Goal: Information Seeking & Learning: Learn about a topic

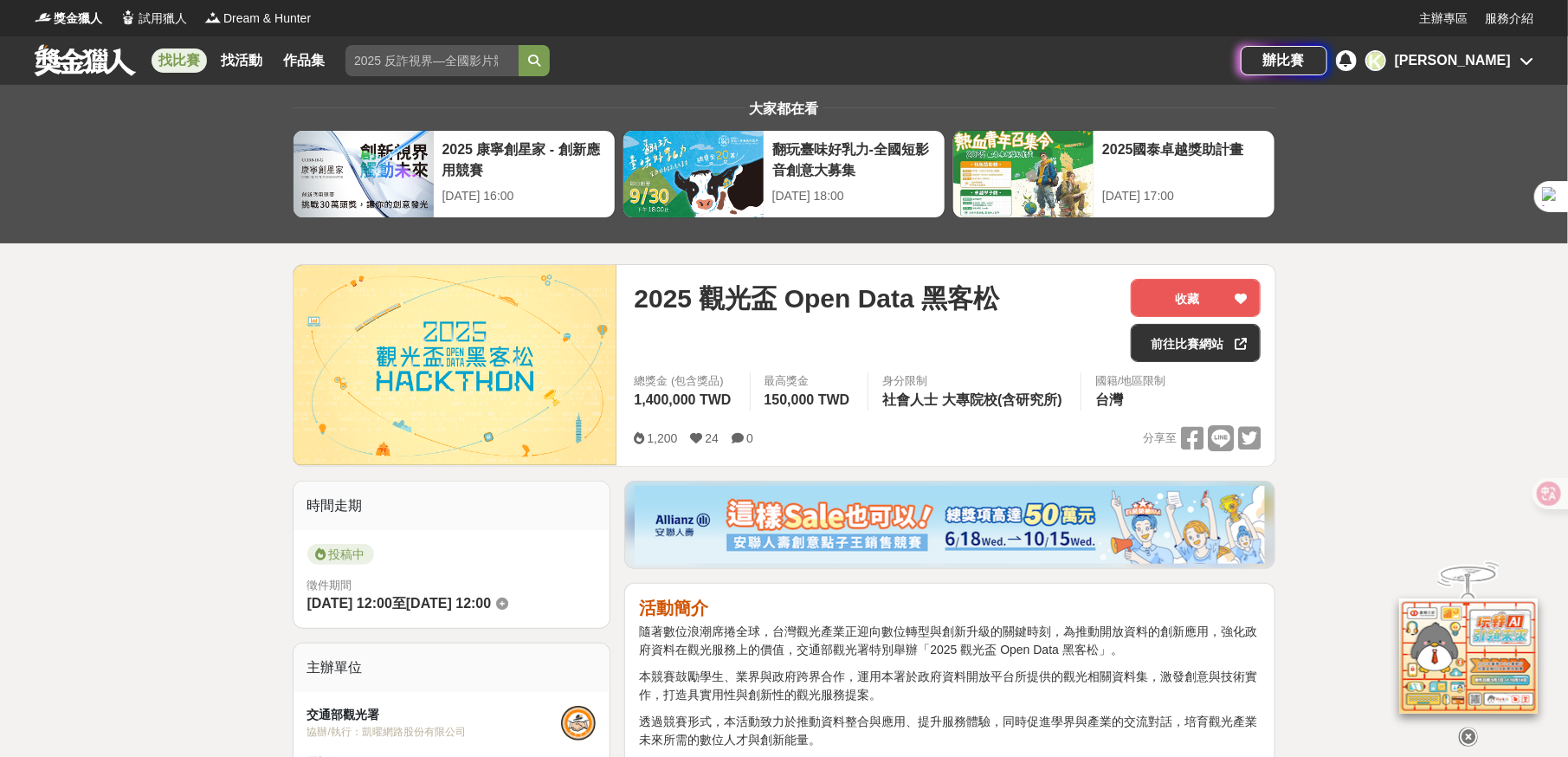
click at [65, 60] on link at bounding box center [85, 59] width 105 height 33
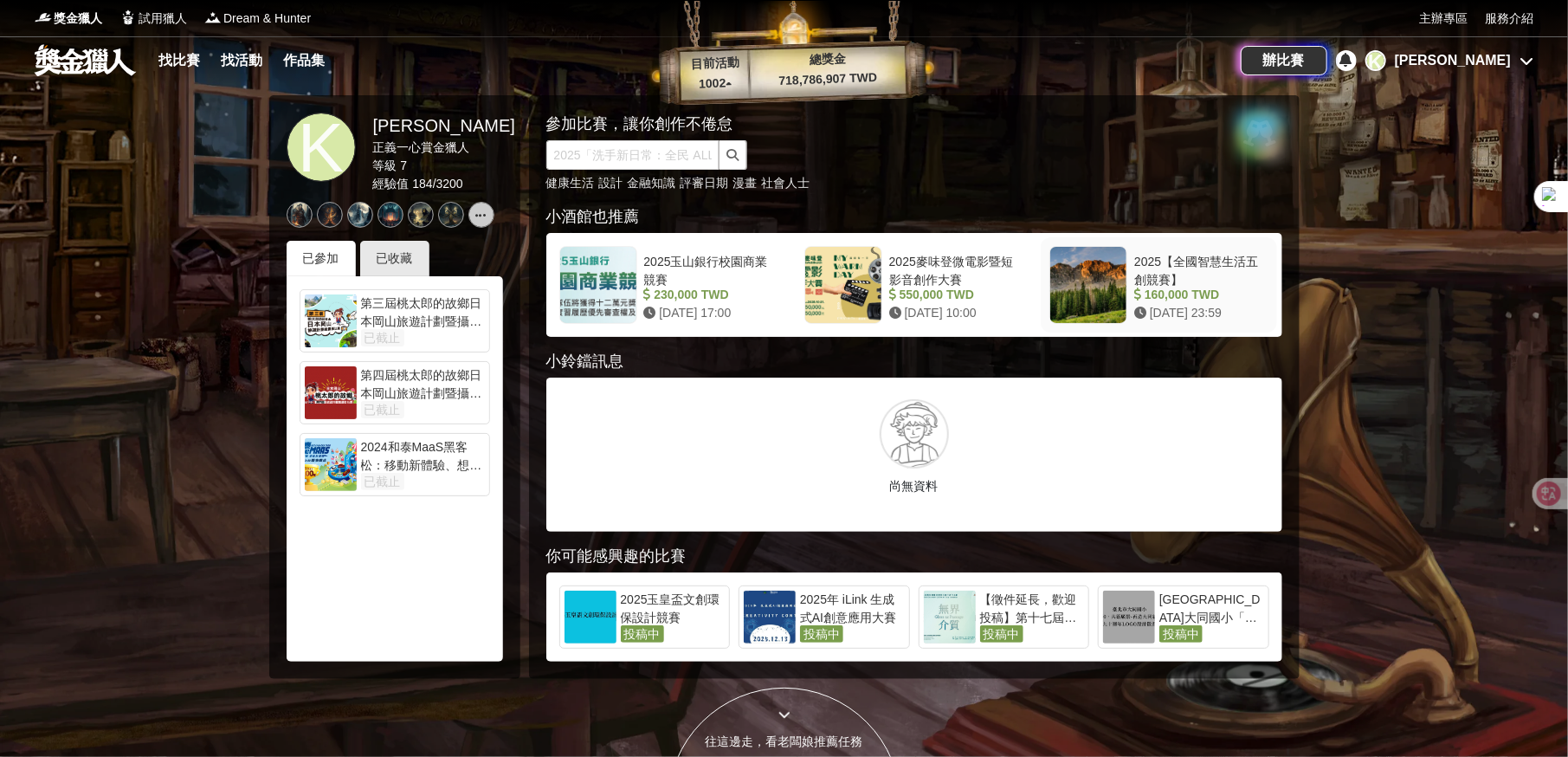
click at [1208, 263] on div "2025【全國智慧生活五創競賽】" at bounding box center [1198, 269] width 127 height 33
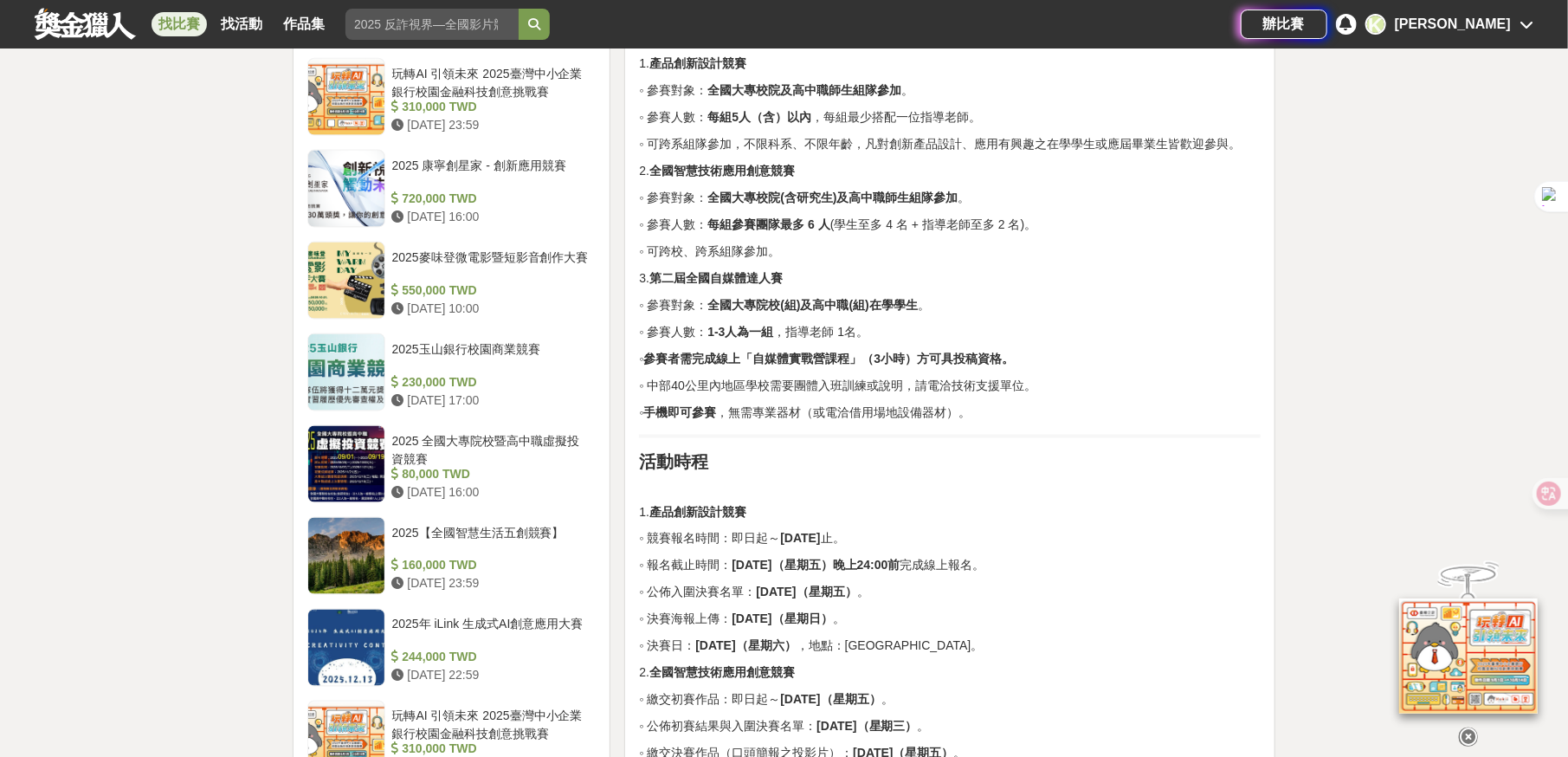
scroll to position [1473, 0]
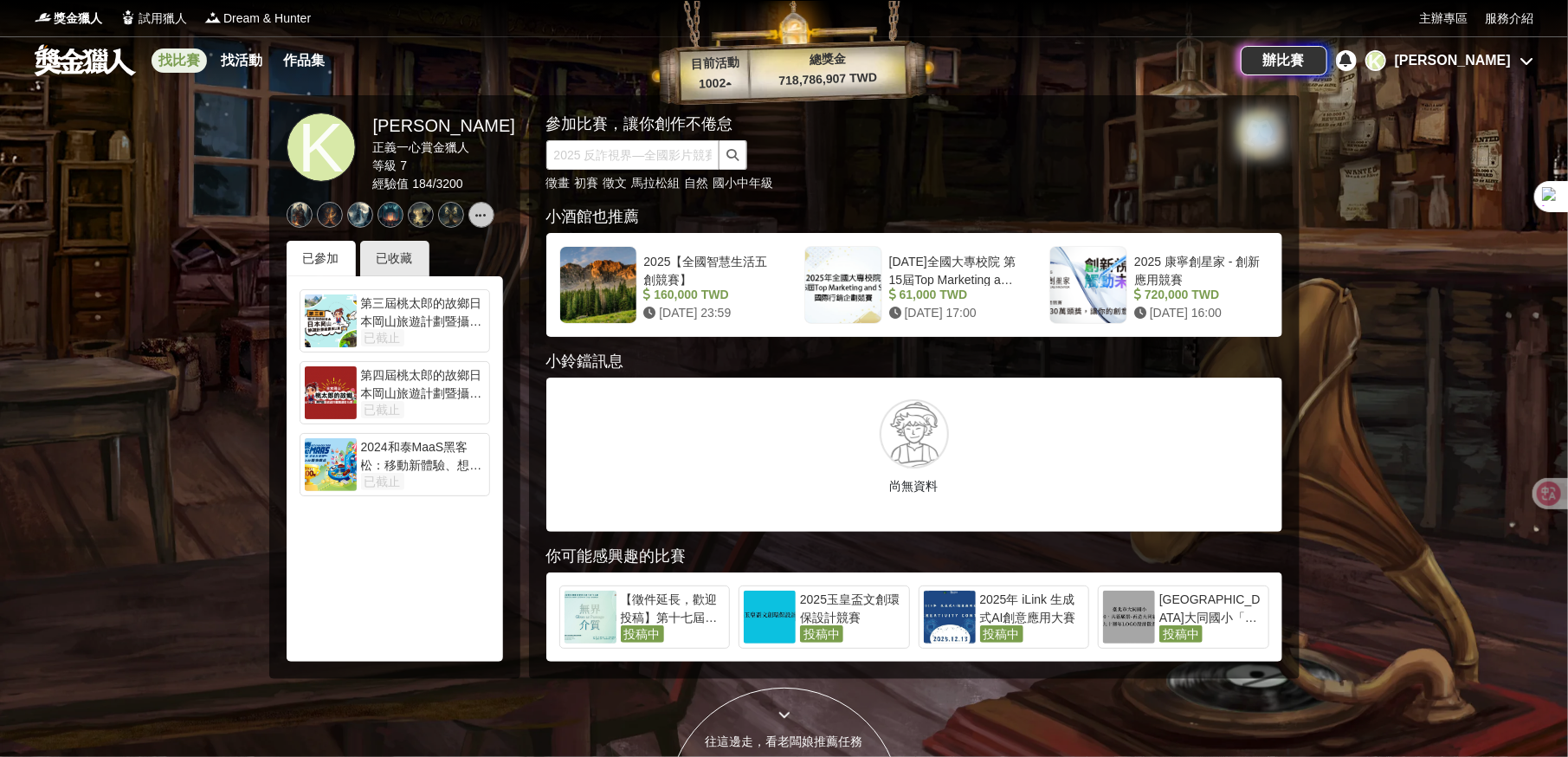
click at [177, 65] on link "找比賽" at bounding box center [179, 60] width 55 height 24
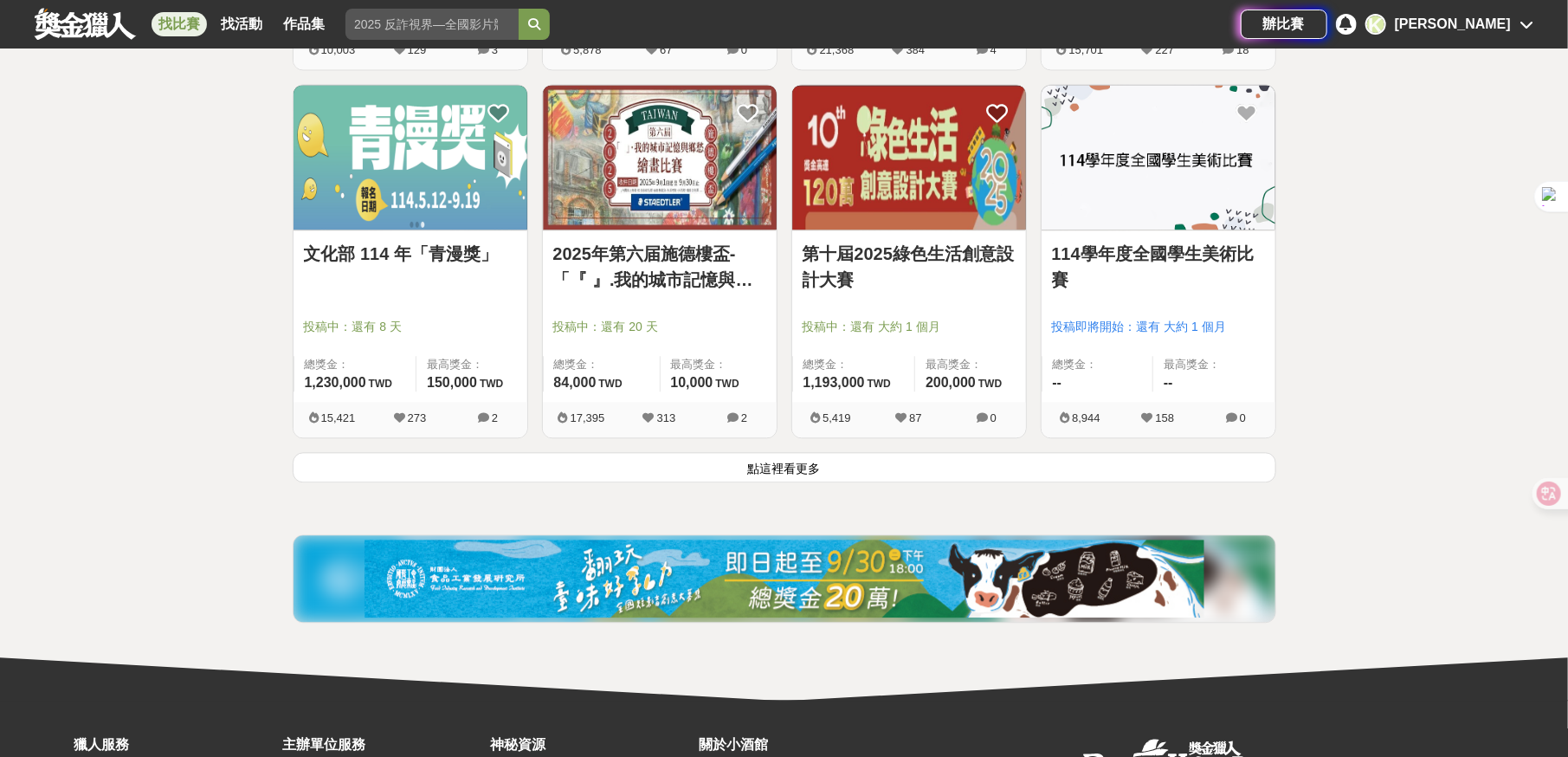
scroll to position [2315, 0]
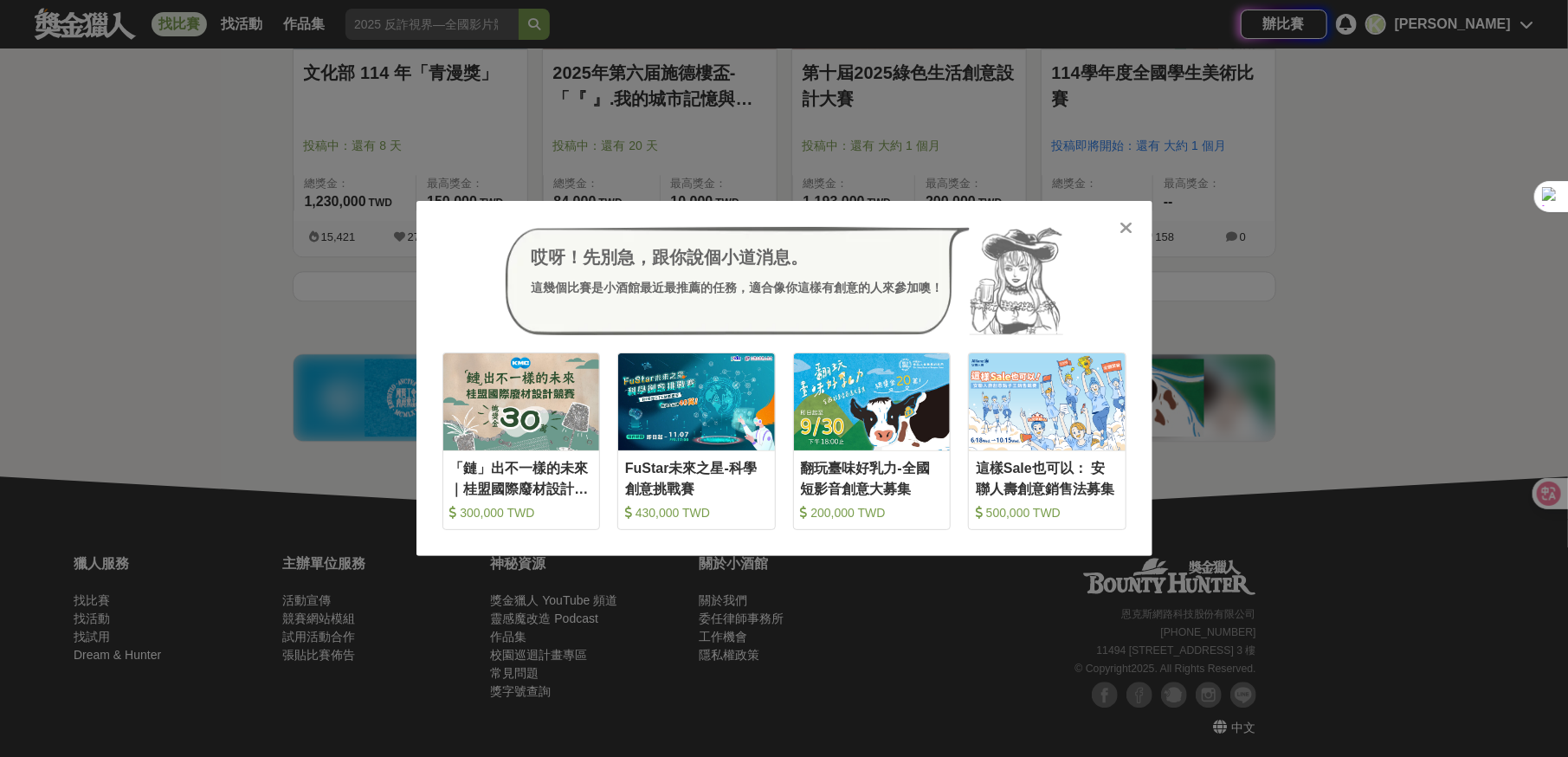
click at [1128, 230] on icon at bounding box center [1126, 227] width 13 height 17
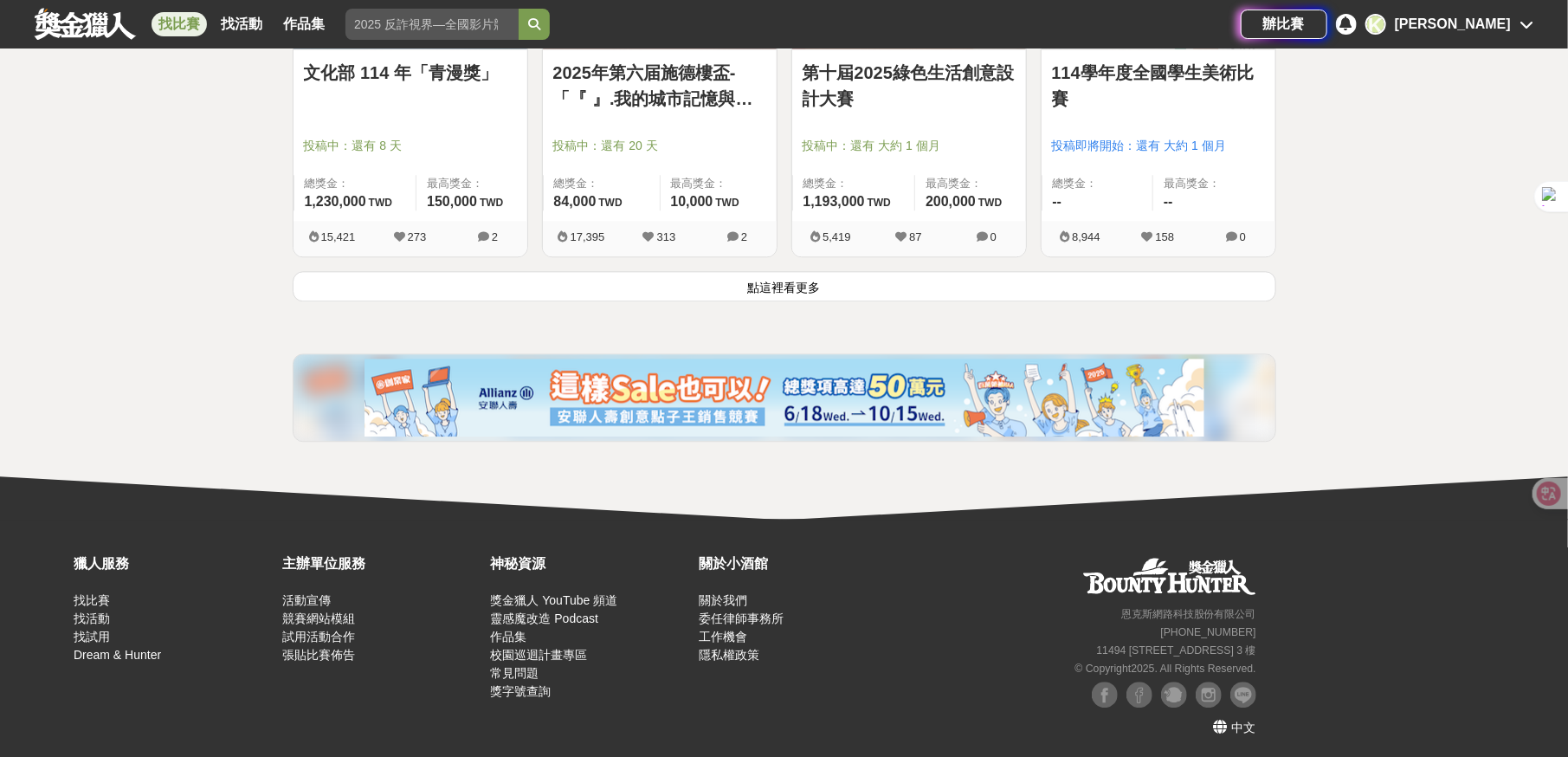
click at [844, 285] on button "點這裡看更多" at bounding box center [784, 286] width 984 height 30
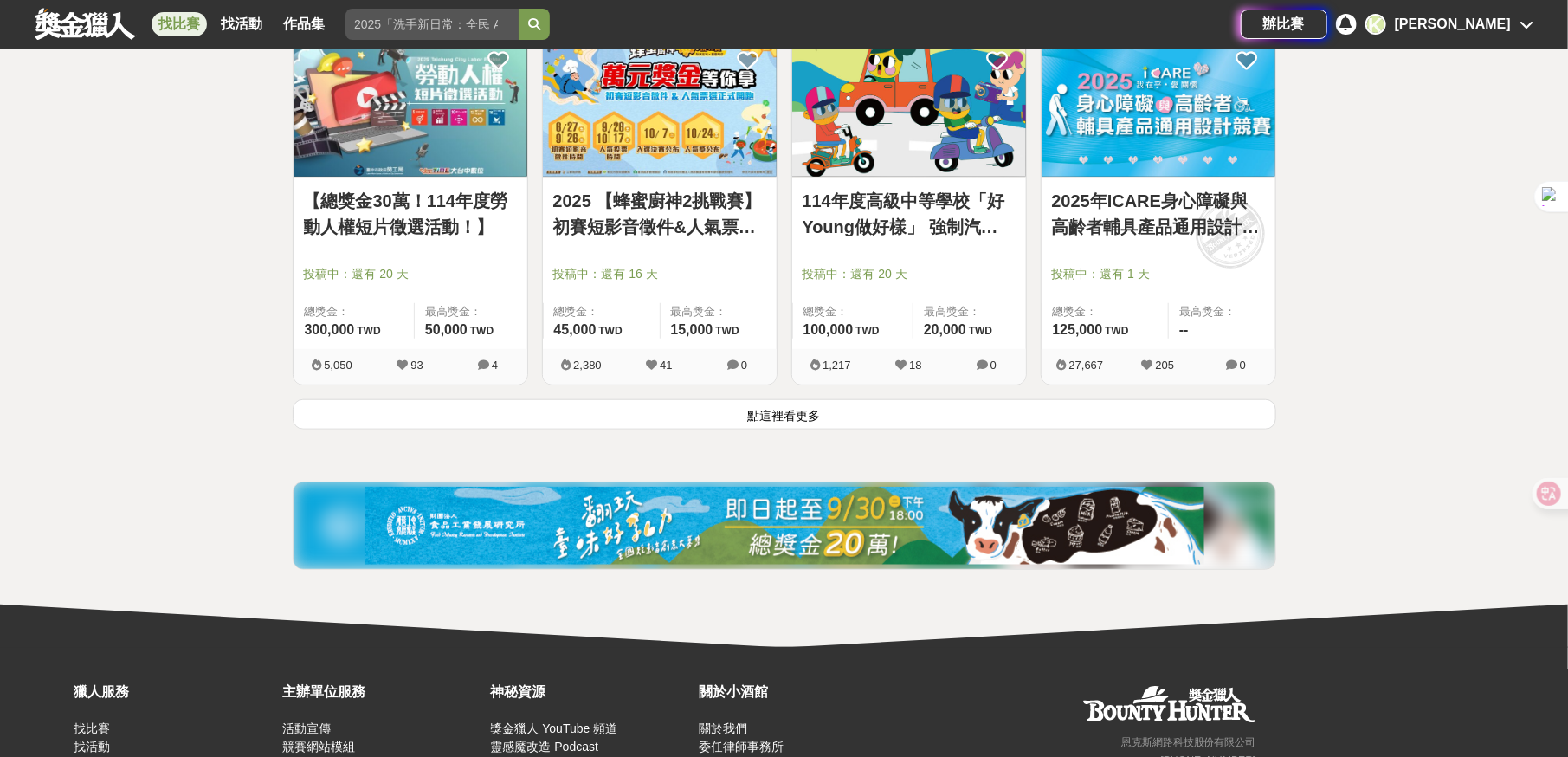
scroll to position [4393, 0]
click at [754, 405] on button "點這裡看更多" at bounding box center [784, 414] width 984 height 30
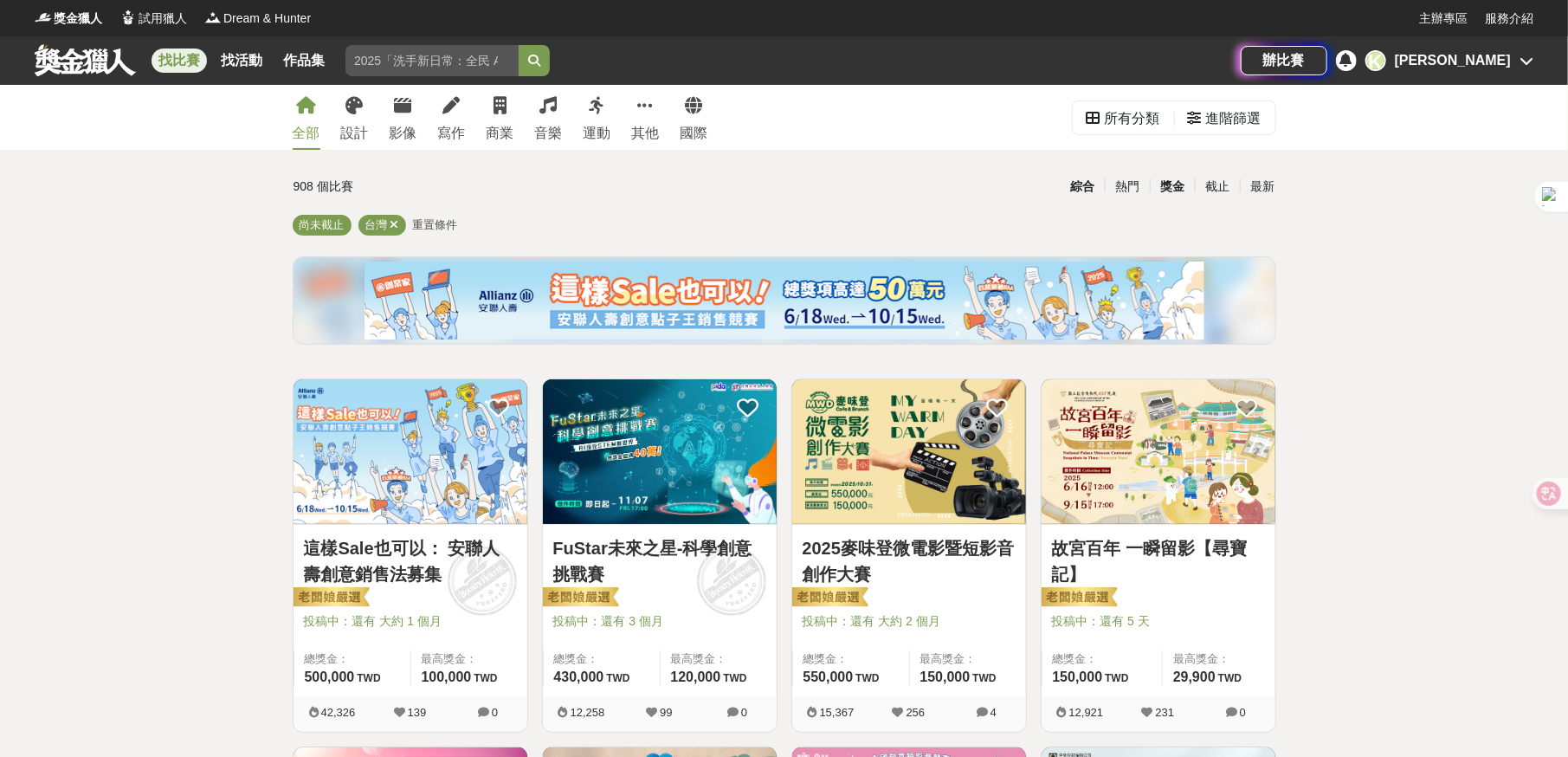
click at [1178, 187] on div "獎金" at bounding box center [1173, 187] width 45 height 30
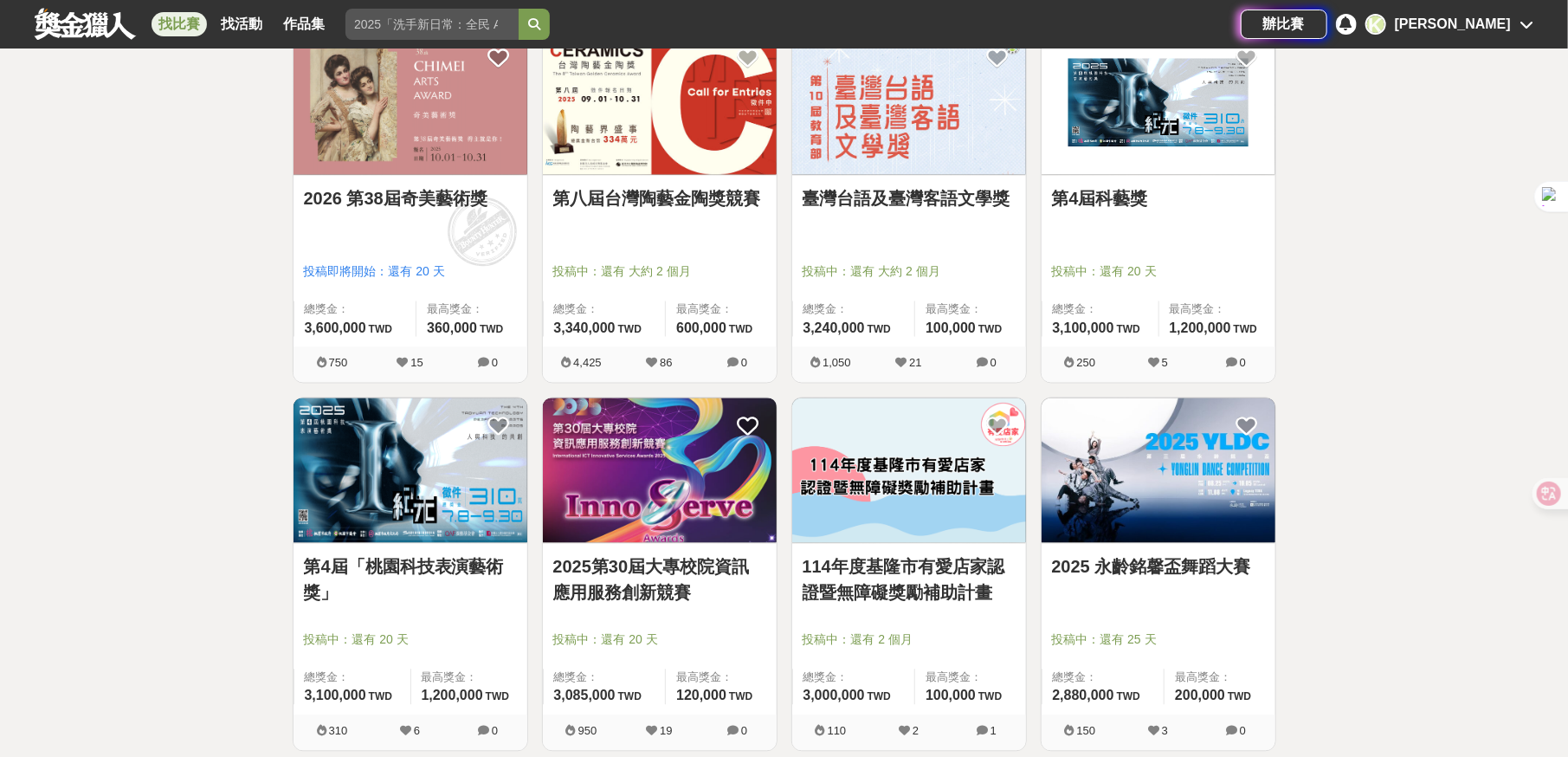
scroll to position [1906, 0]
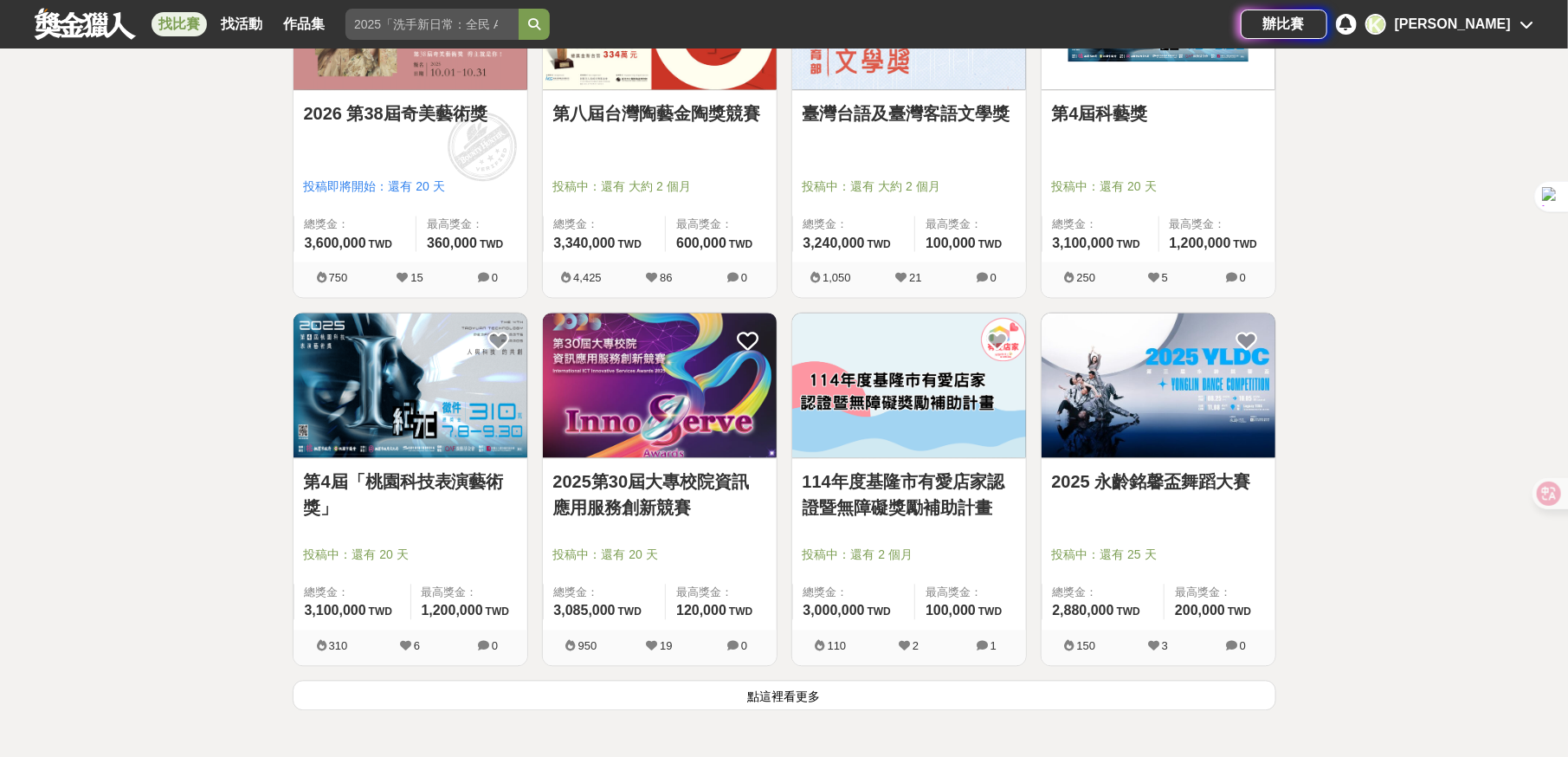
click at [1010, 689] on button "點這裡看更多" at bounding box center [784, 695] width 984 height 30
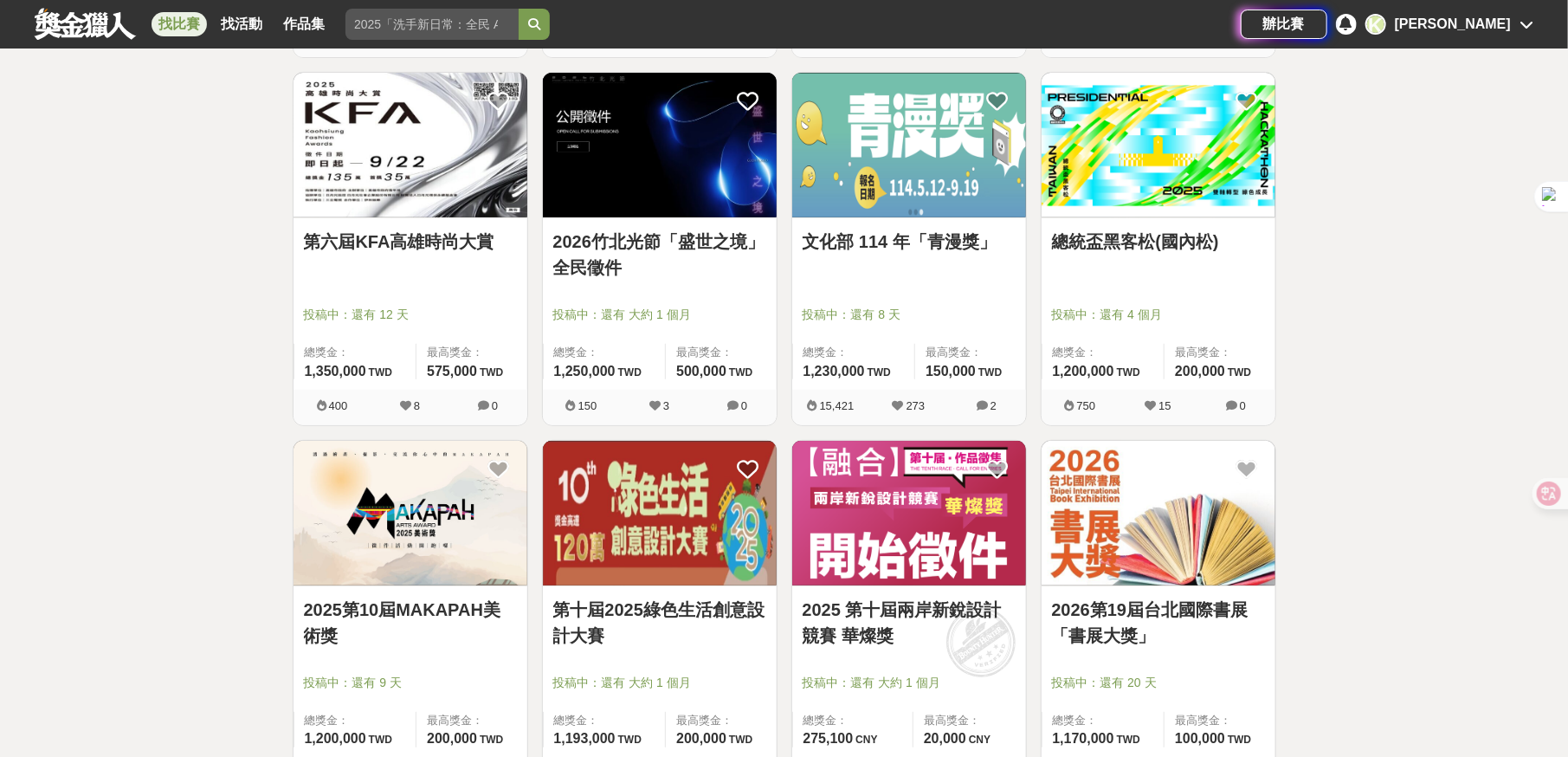
scroll to position [4504, 0]
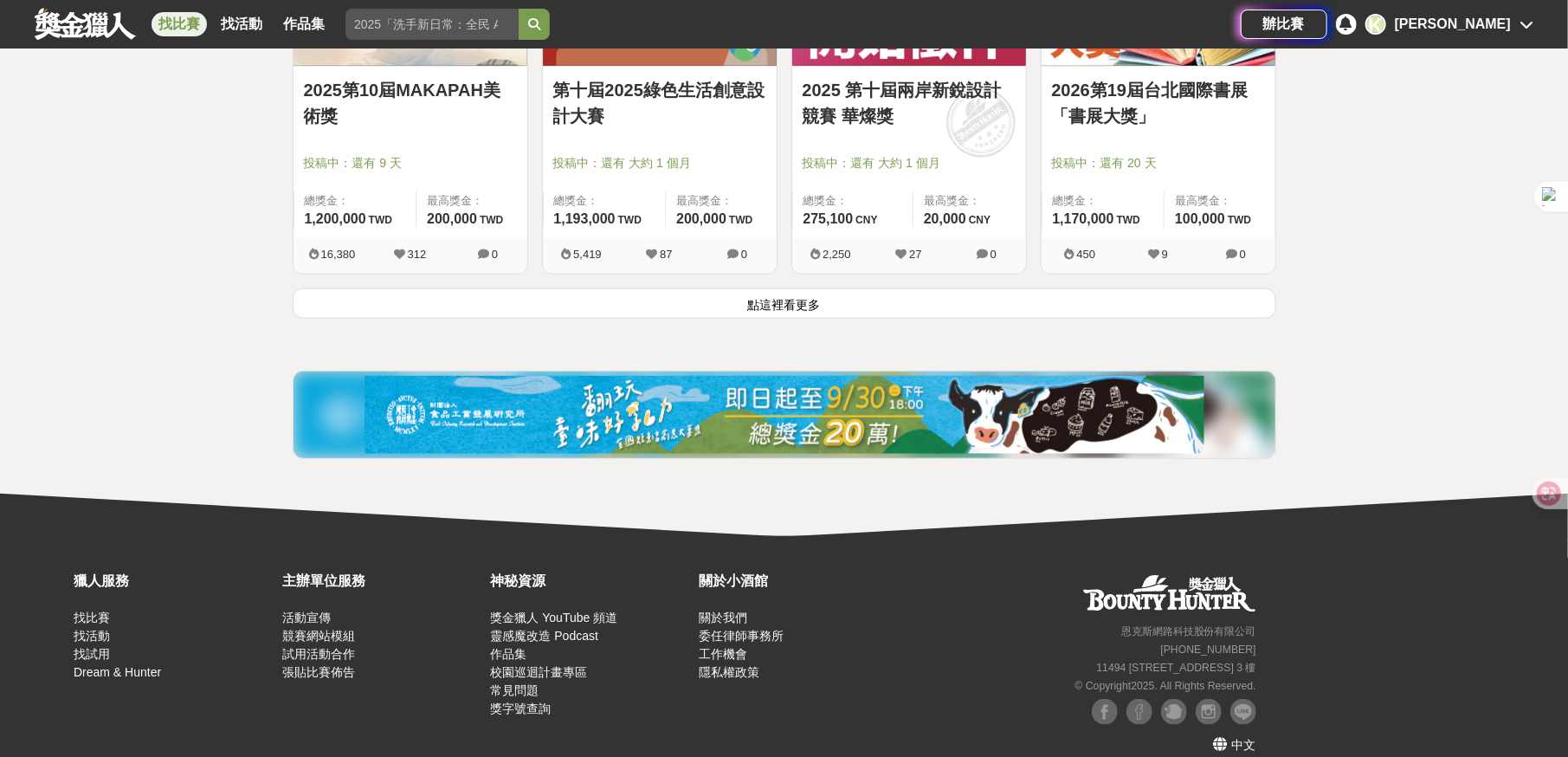
click at [781, 298] on button "點這裡看更多" at bounding box center [784, 303] width 984 height 30
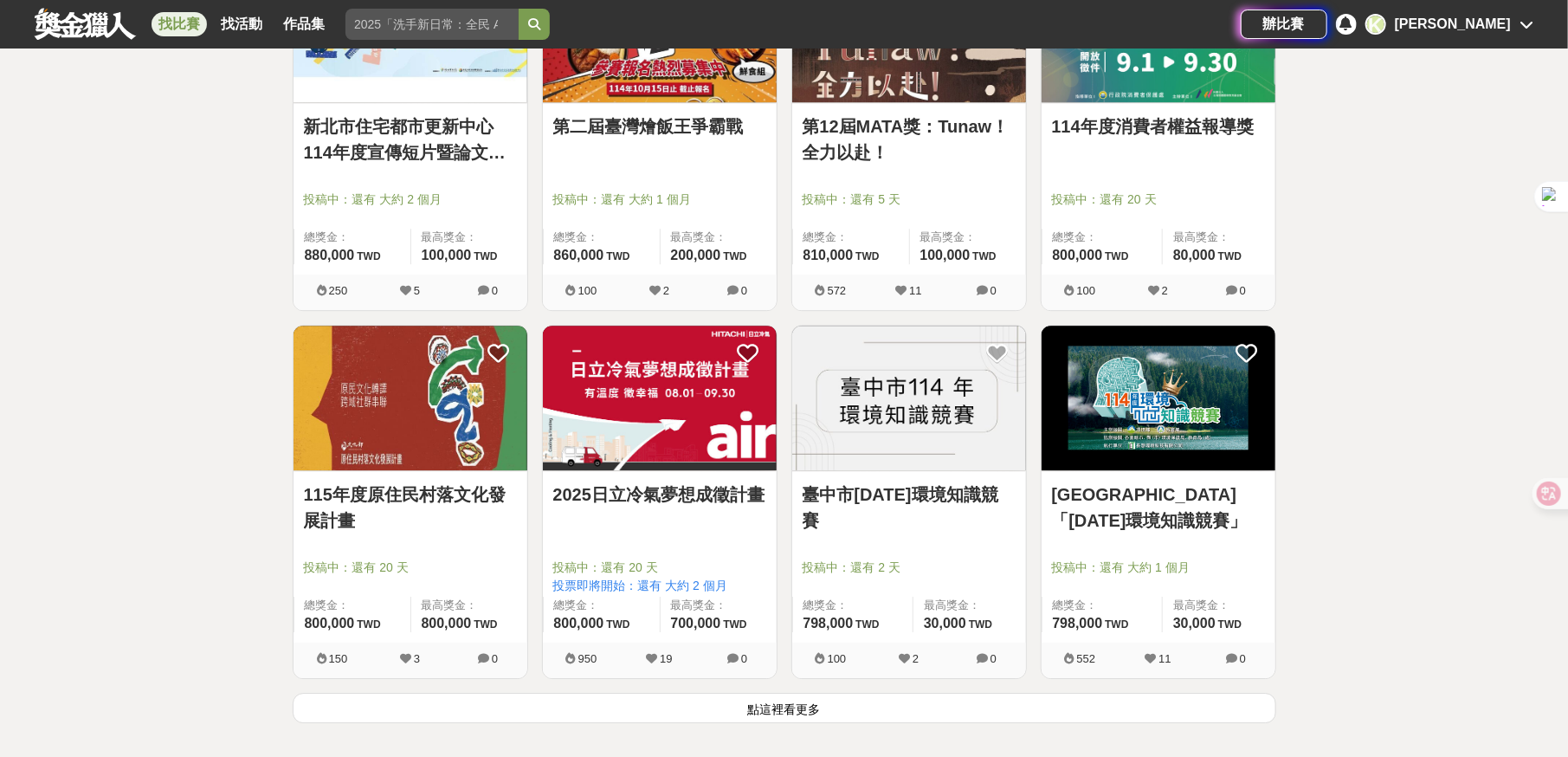
scroll to position [6583, 0]
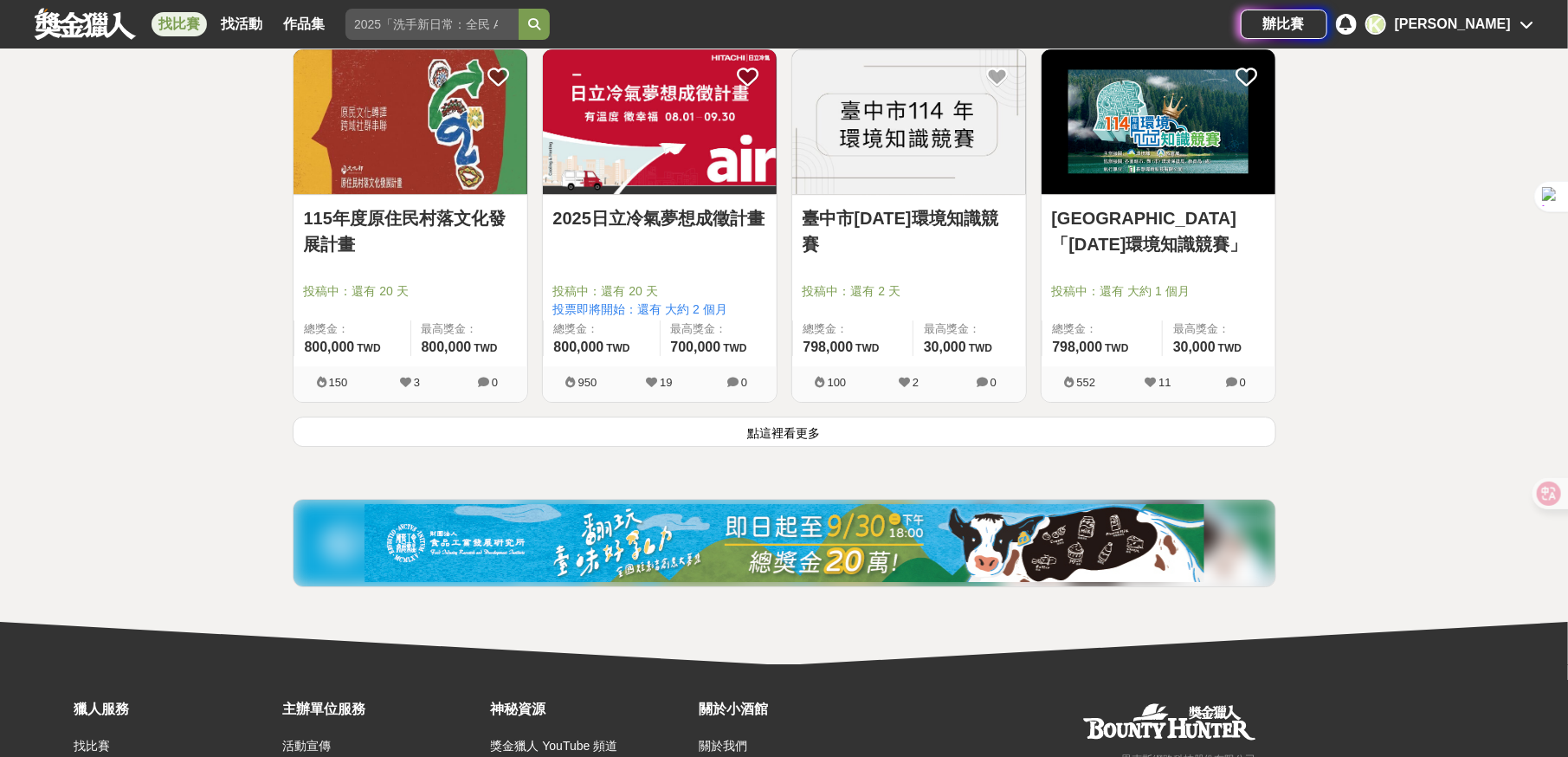
drag, startPoint x: 833, startPoint y: 427, endPoint x: 817, endPoint y: 425, distance: 16.1
click at [833, 427] on button "點這裡看更多" at bounding box center [784, 432] width 984 height 30
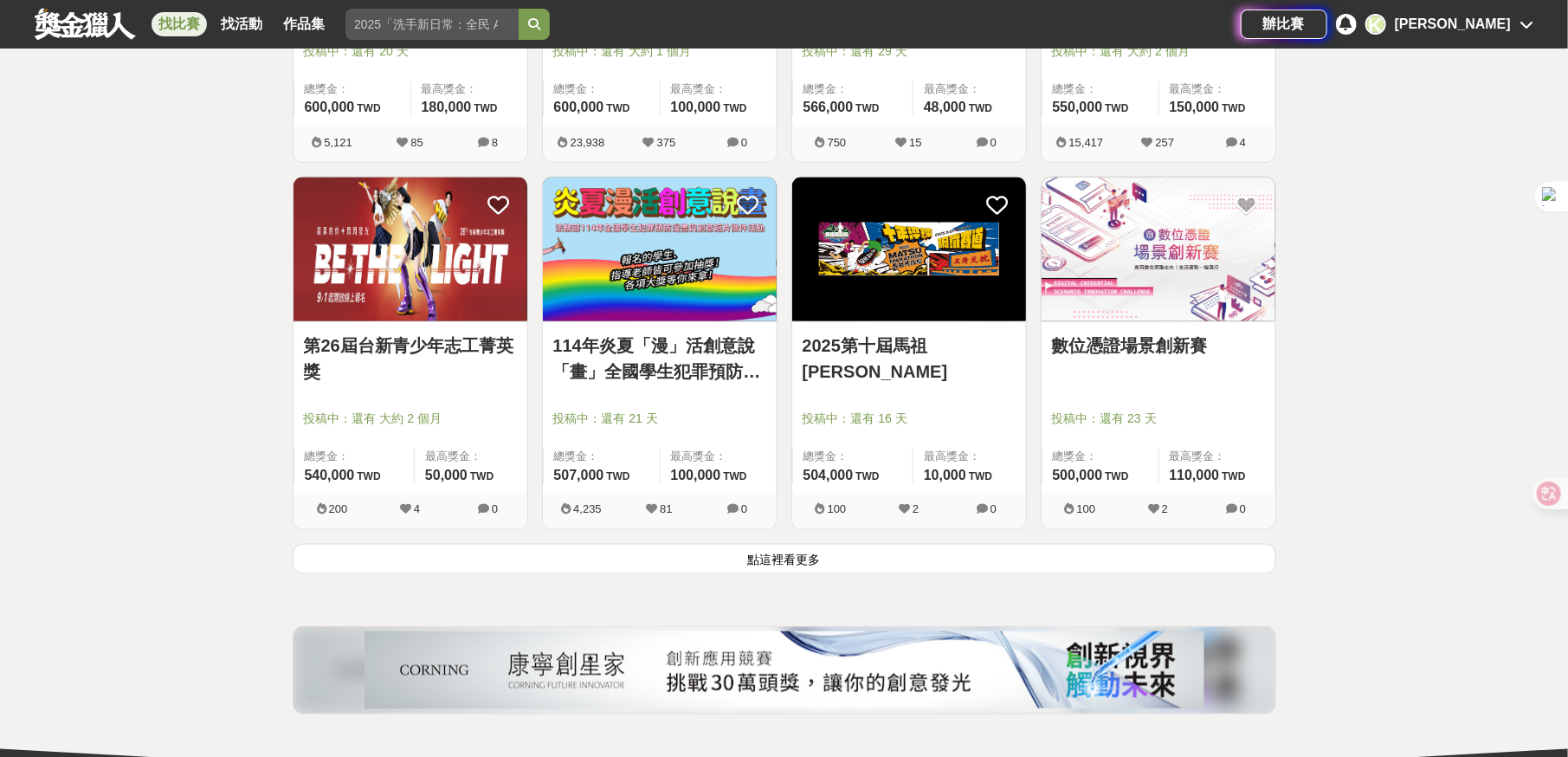
scroll to position [8835, 0]
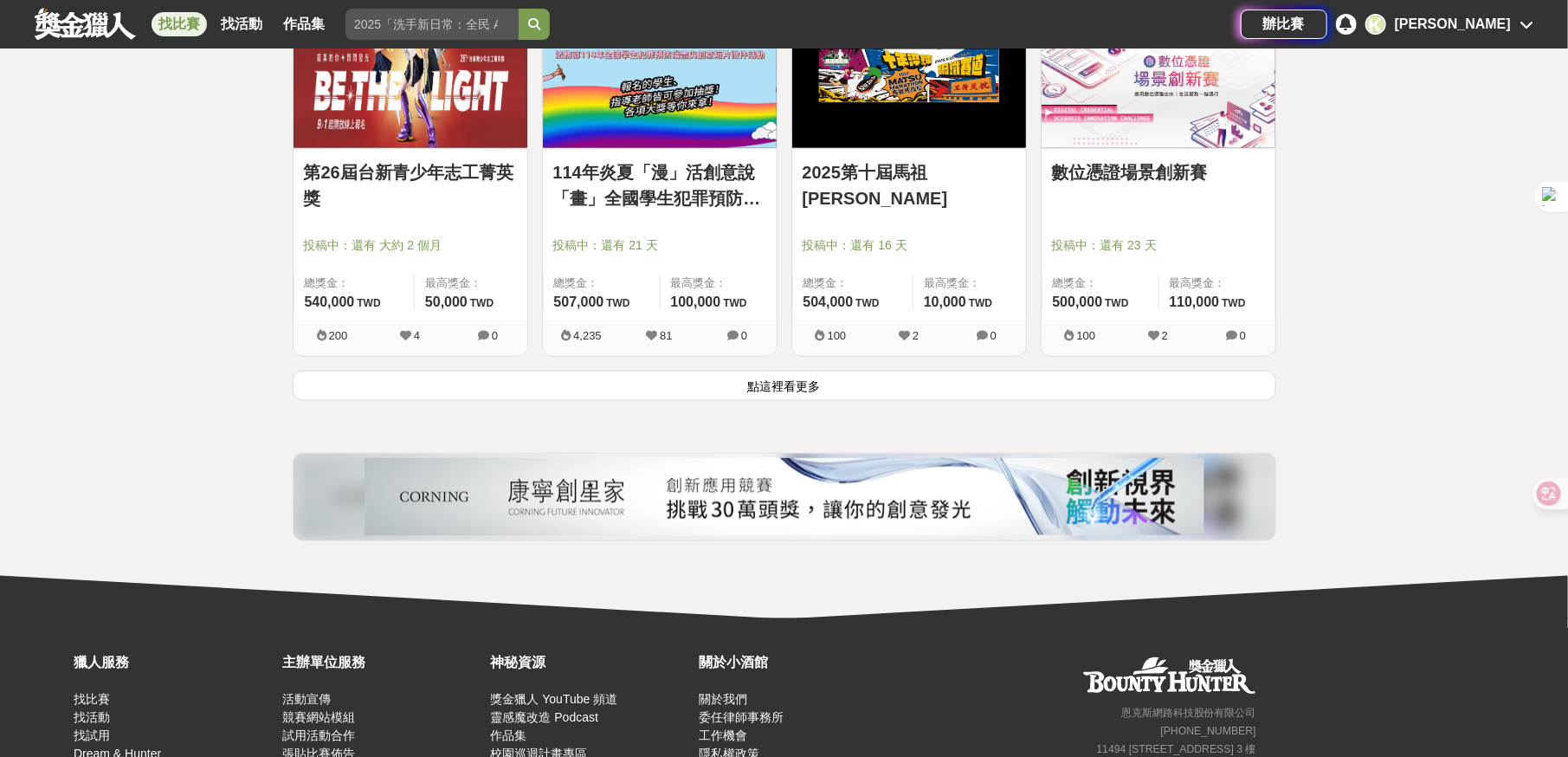
click at [827, 376] on button "點這裡看更多" at bounding box center [784, 386] width 984 height 30
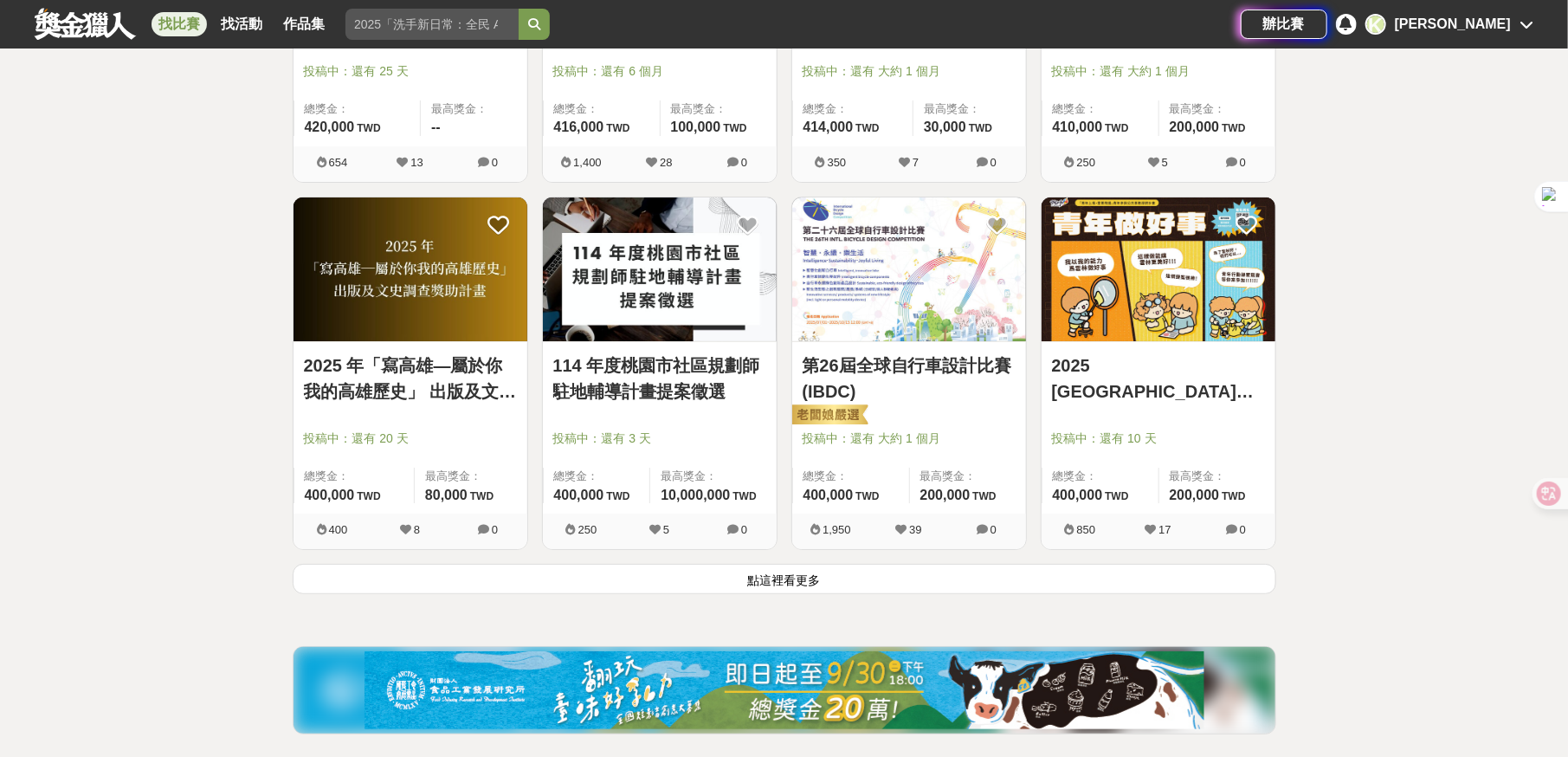
scroll to position [11001, 0]
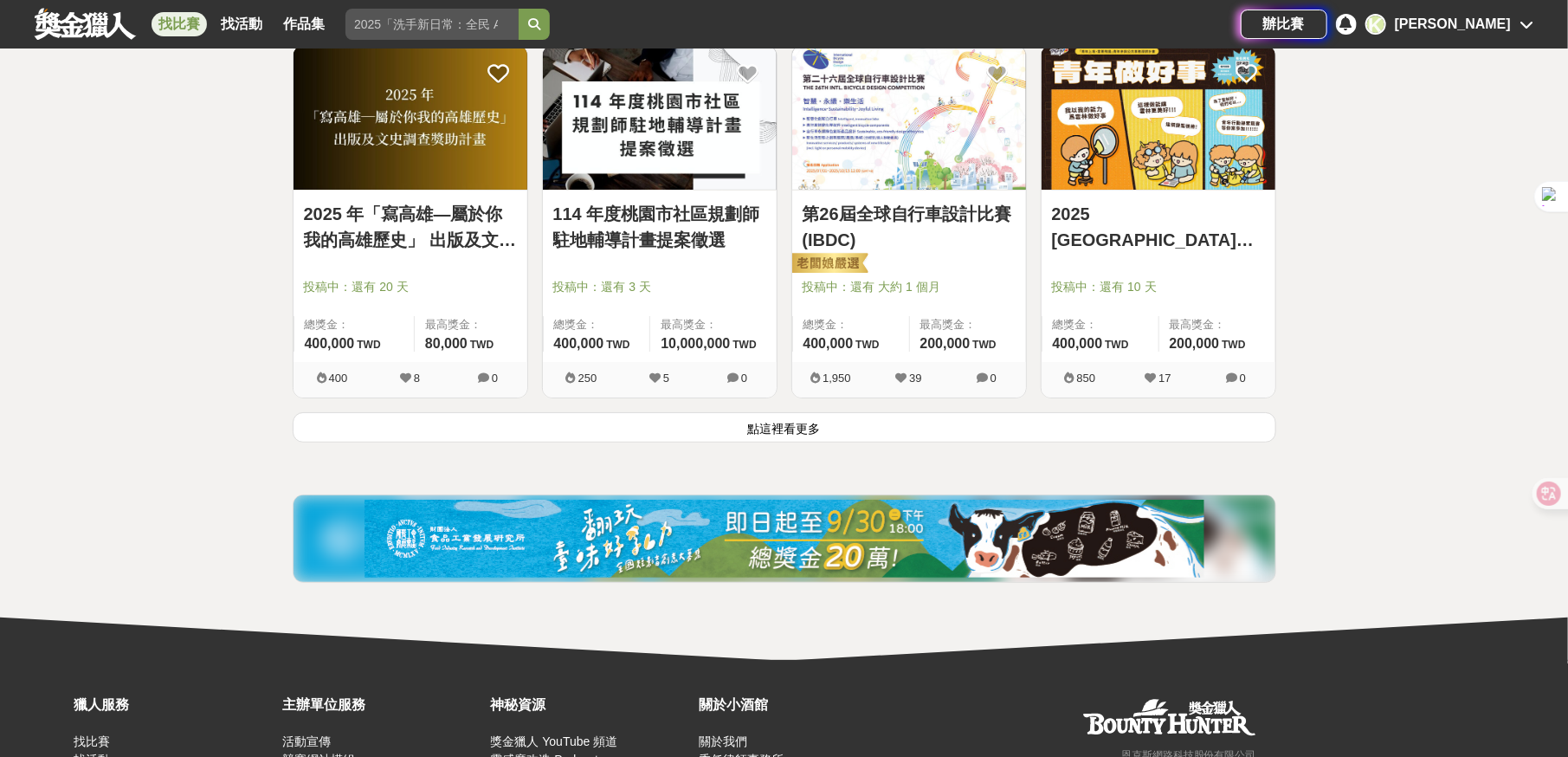
click at [811, 413] on button "點這裡看更多" at bounding box center [784, 428] width 984 height 30
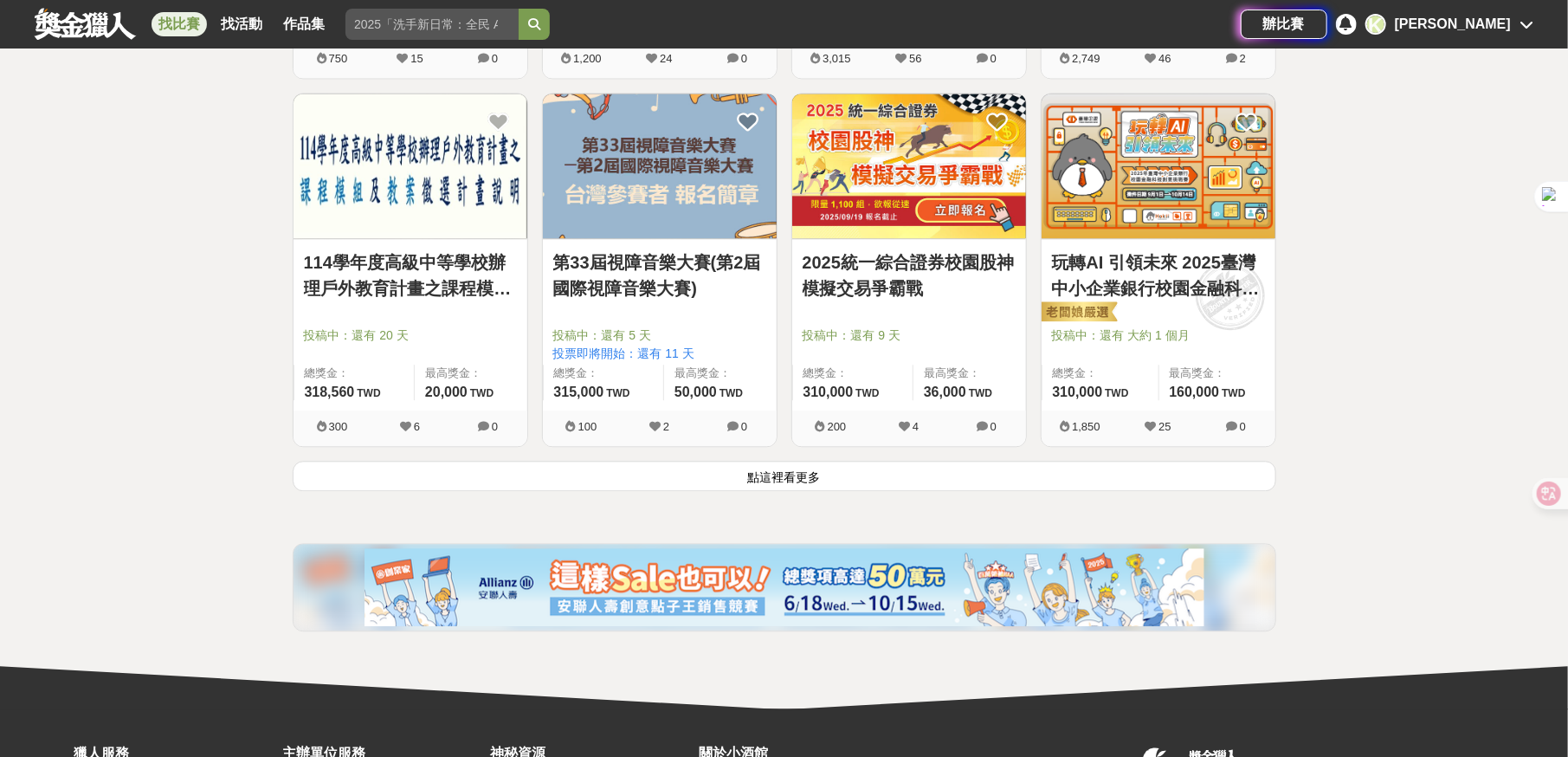
scroll to position [13335, 0]
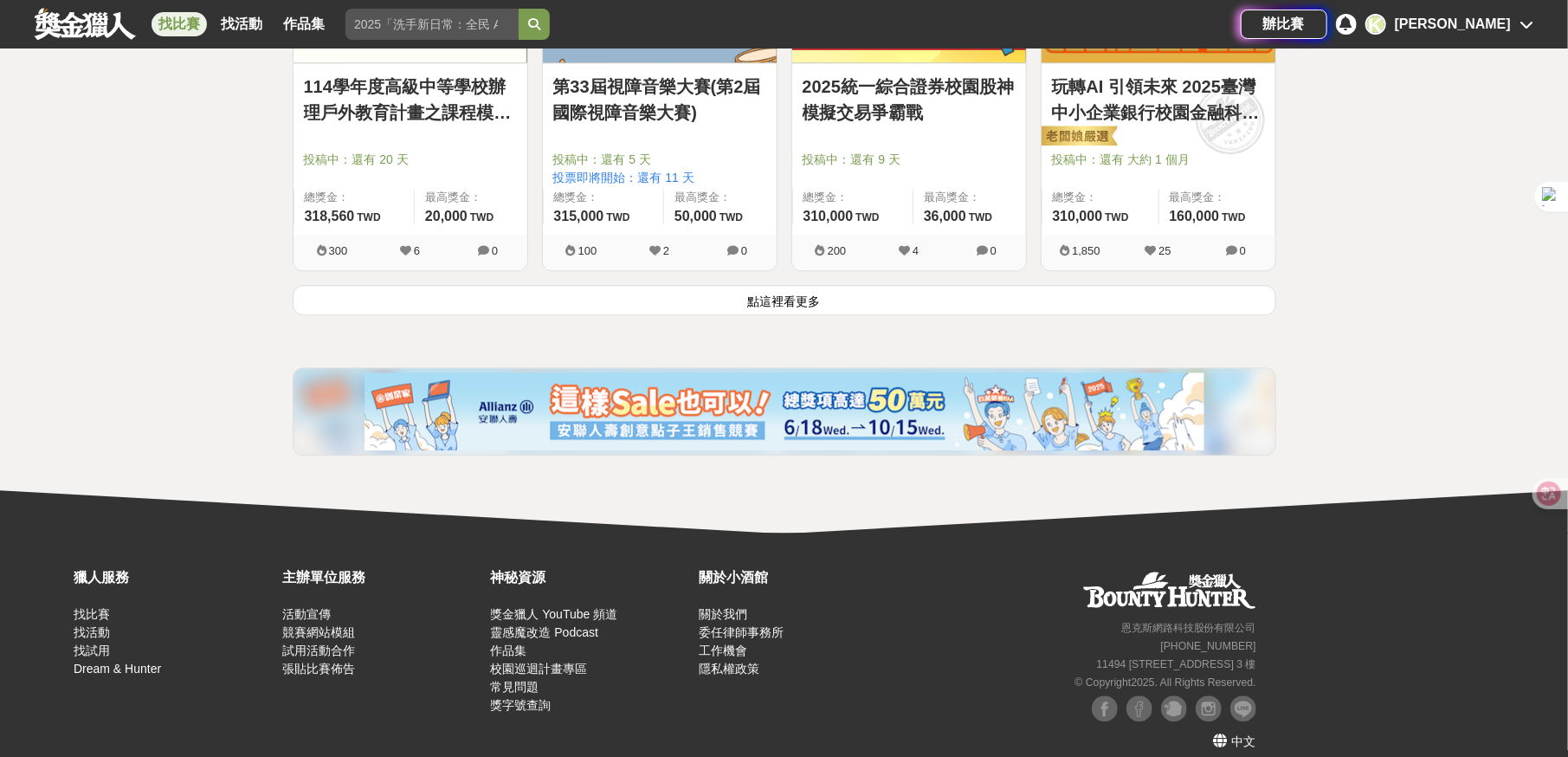
drag, startPoint x: 792, startPoint y: 290, endPoint x: 776, endPoint y: 245, distance: 47.8
click at [792, 290] on button "點這裡看更多" at bounding box center [784, 300] width 984 height 30
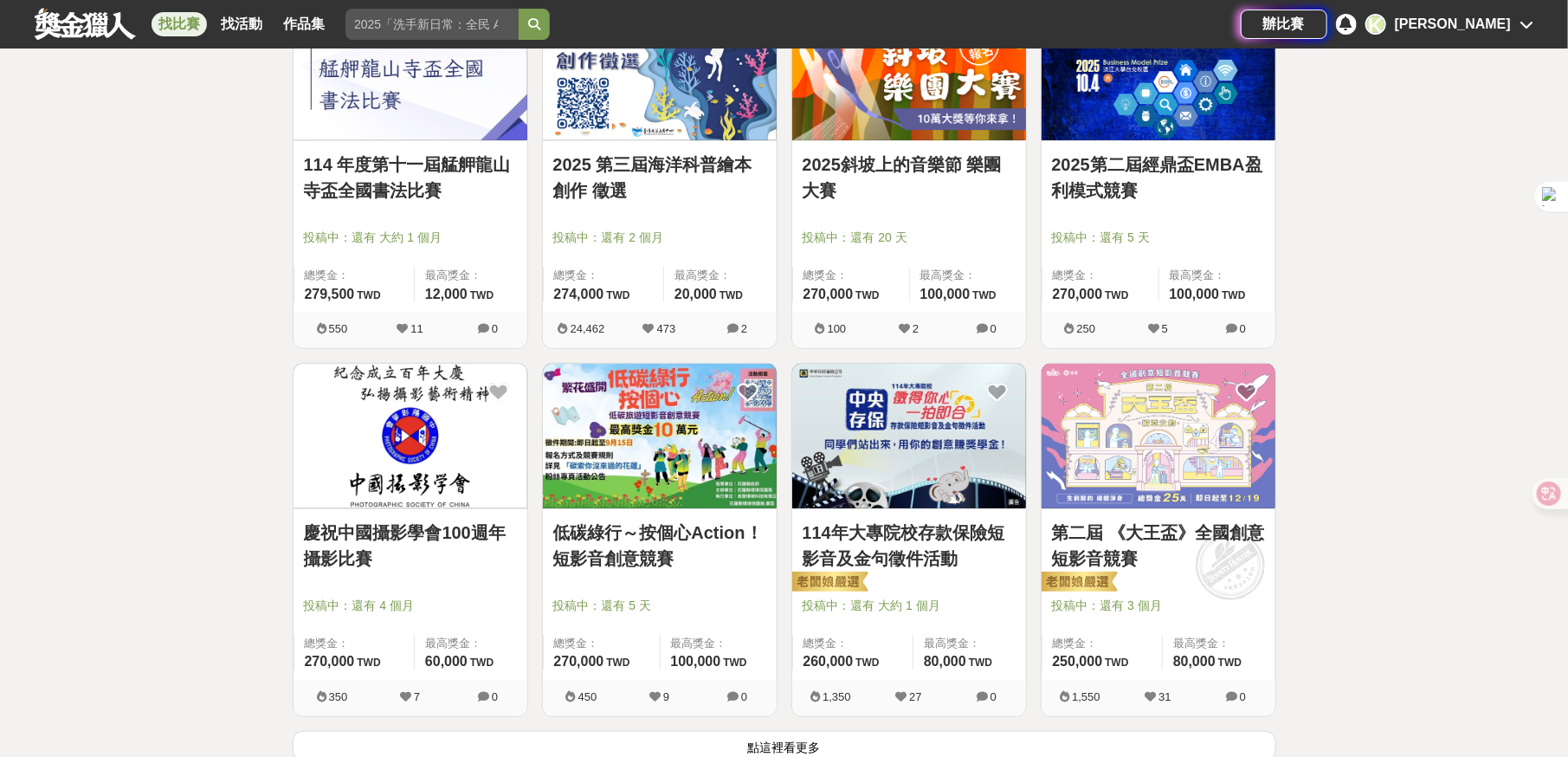
scroll to position [15241, 0]
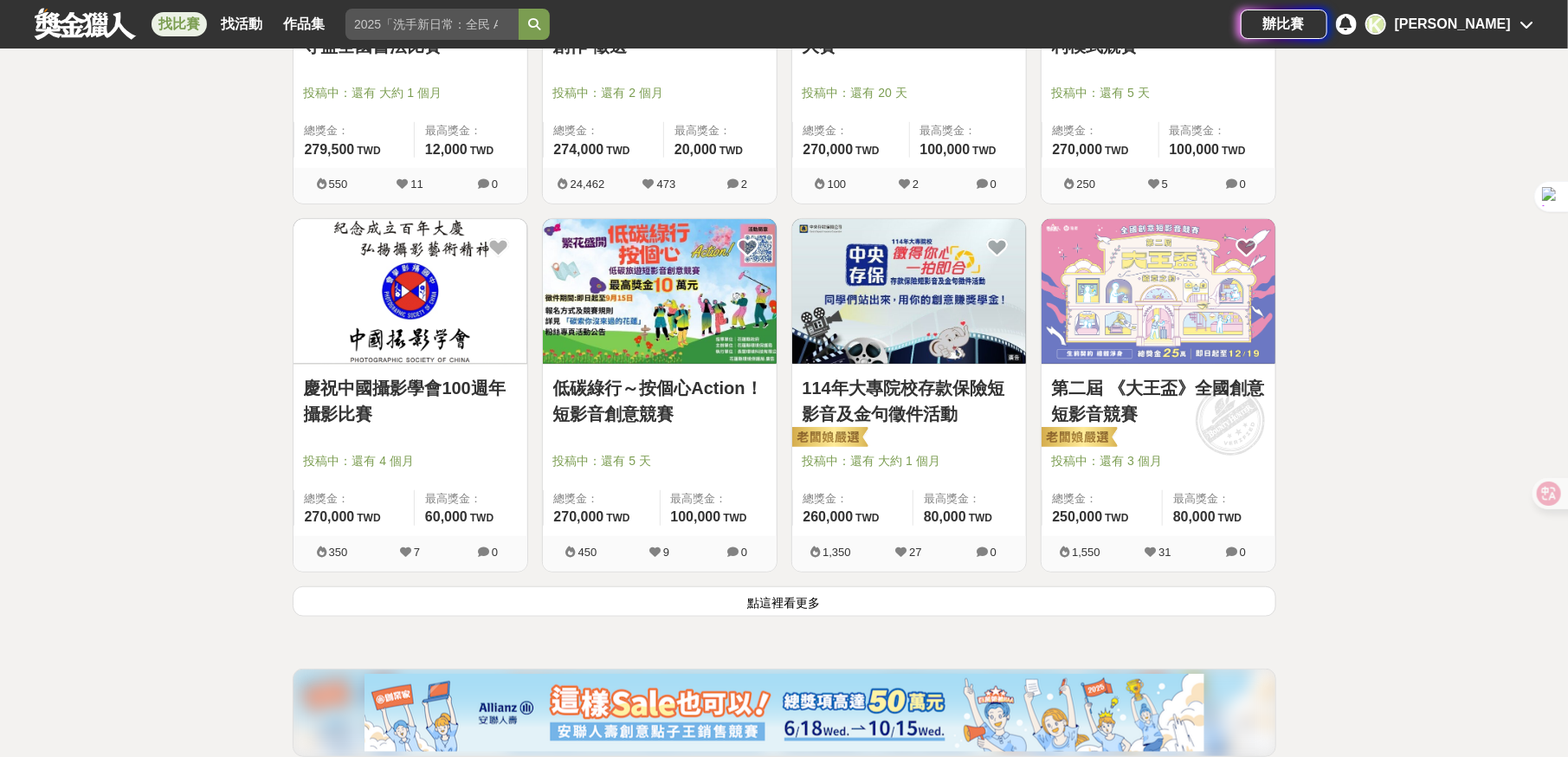
click at [885, 586] on button "點這裡看更多" at bounding box center [784, 601] width 984 height 30
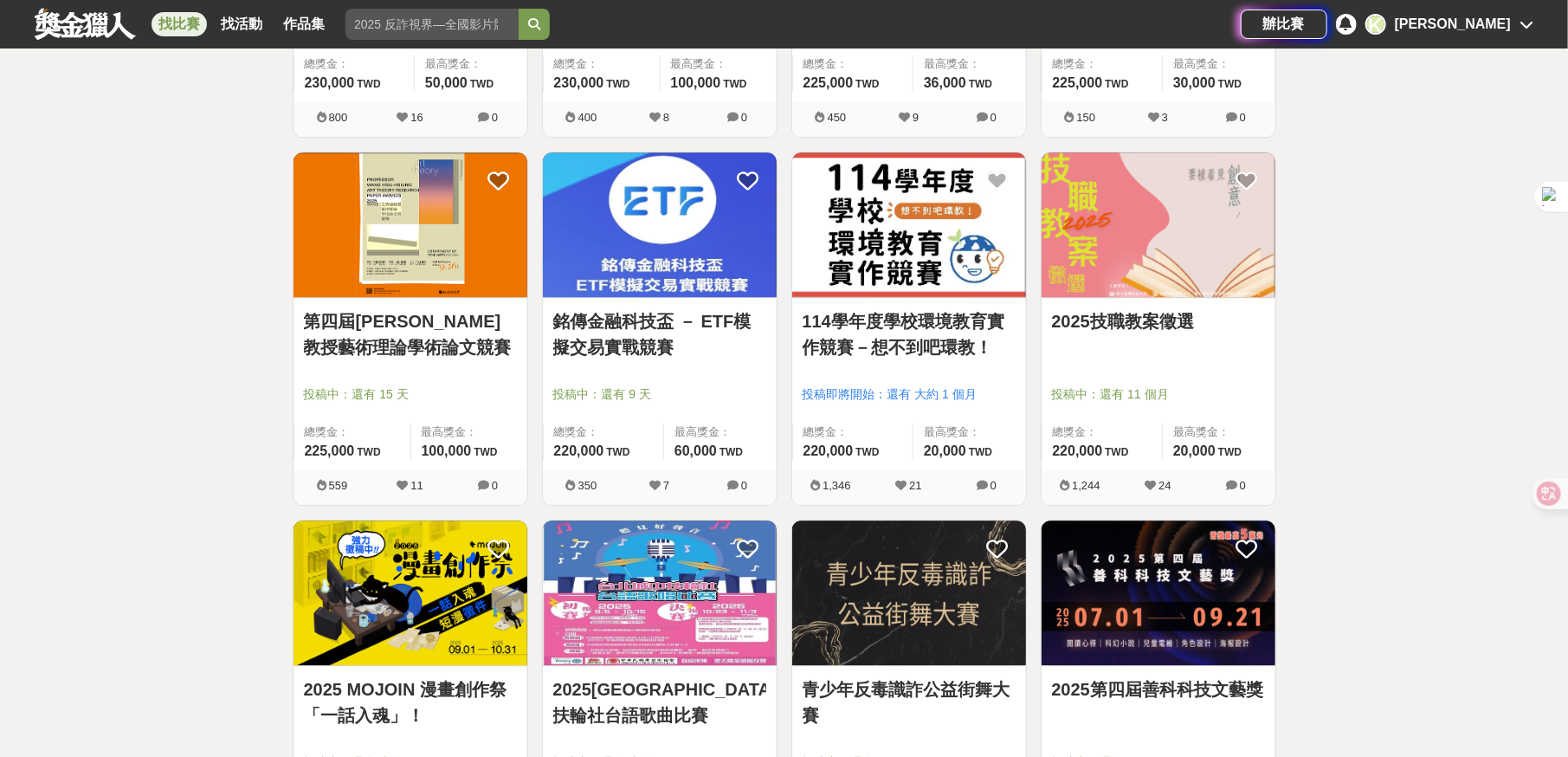
scroll to position [17493, 0]
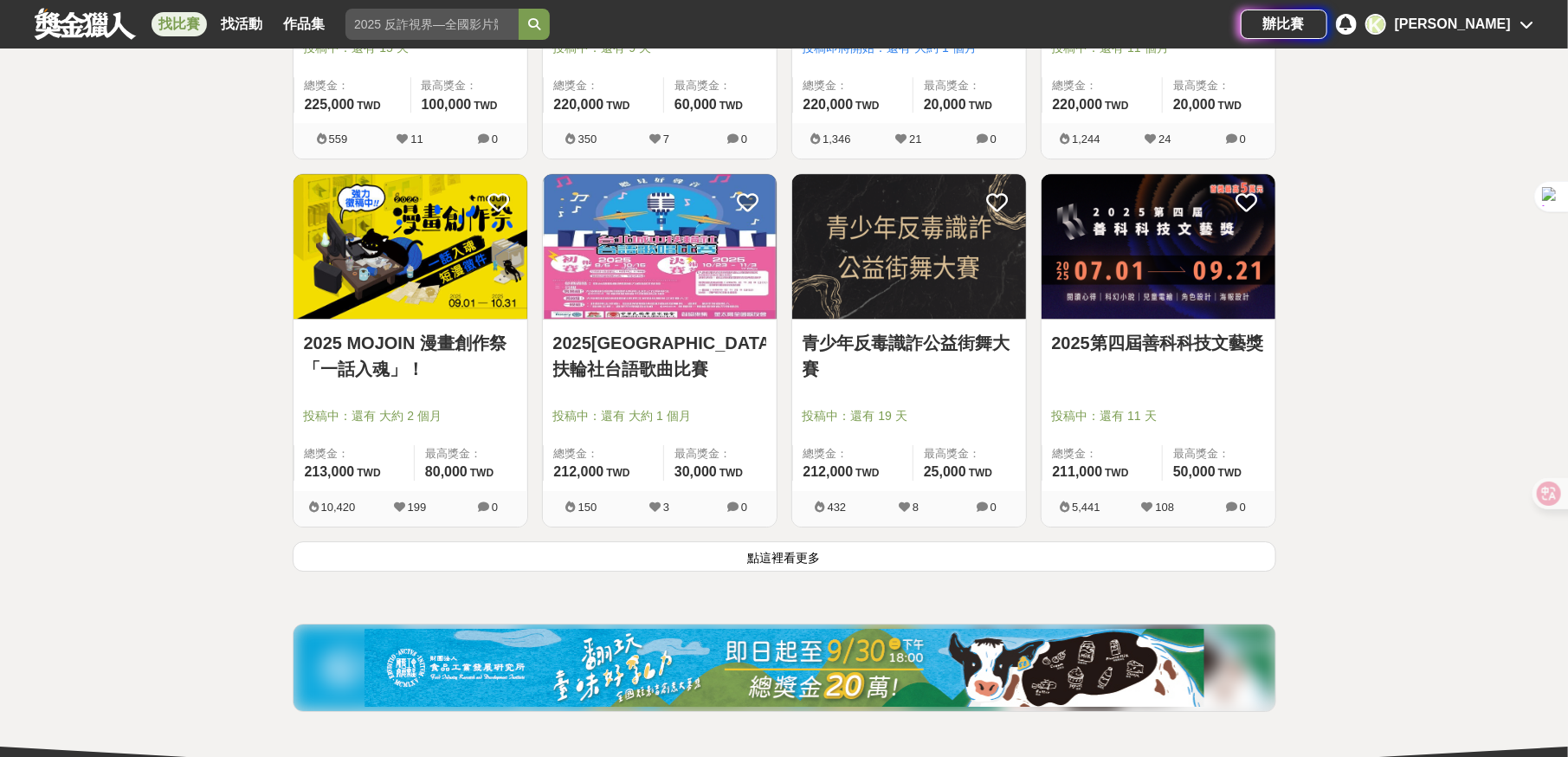
click at [784, 541] on button "點這裡看更多" at bounding box center [784, 557] width 984 height 30
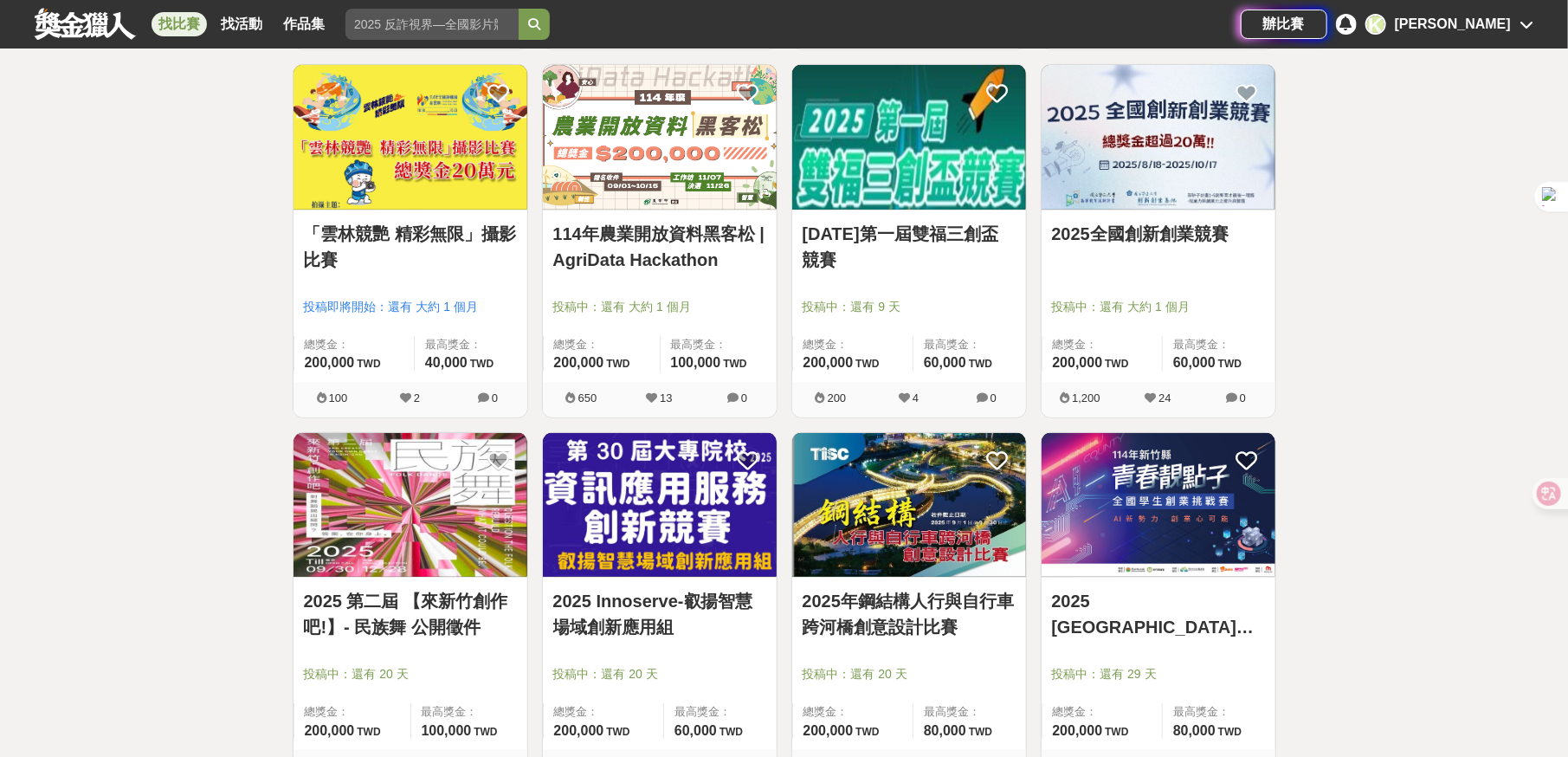
scroll to position [18966, 0]
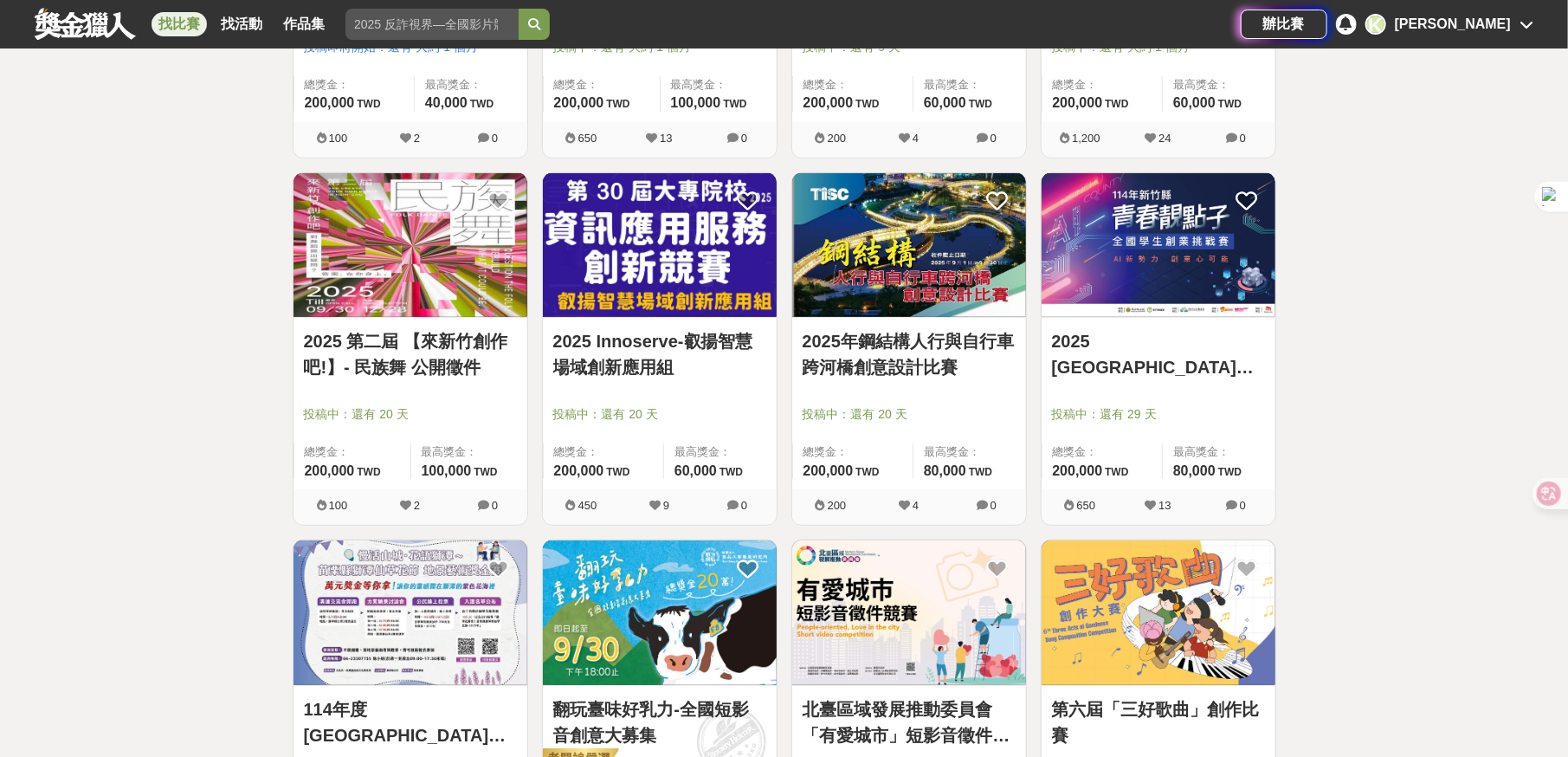
drag, startPoint x: 785, startPoint y: 532, endPoint x: 1360, endPoint y: 551, distance: 575.3
drag, startPoint x: 1334, startPoint y: 565, endPoint x: 1327, endPoint y: 637, distance: 72.3
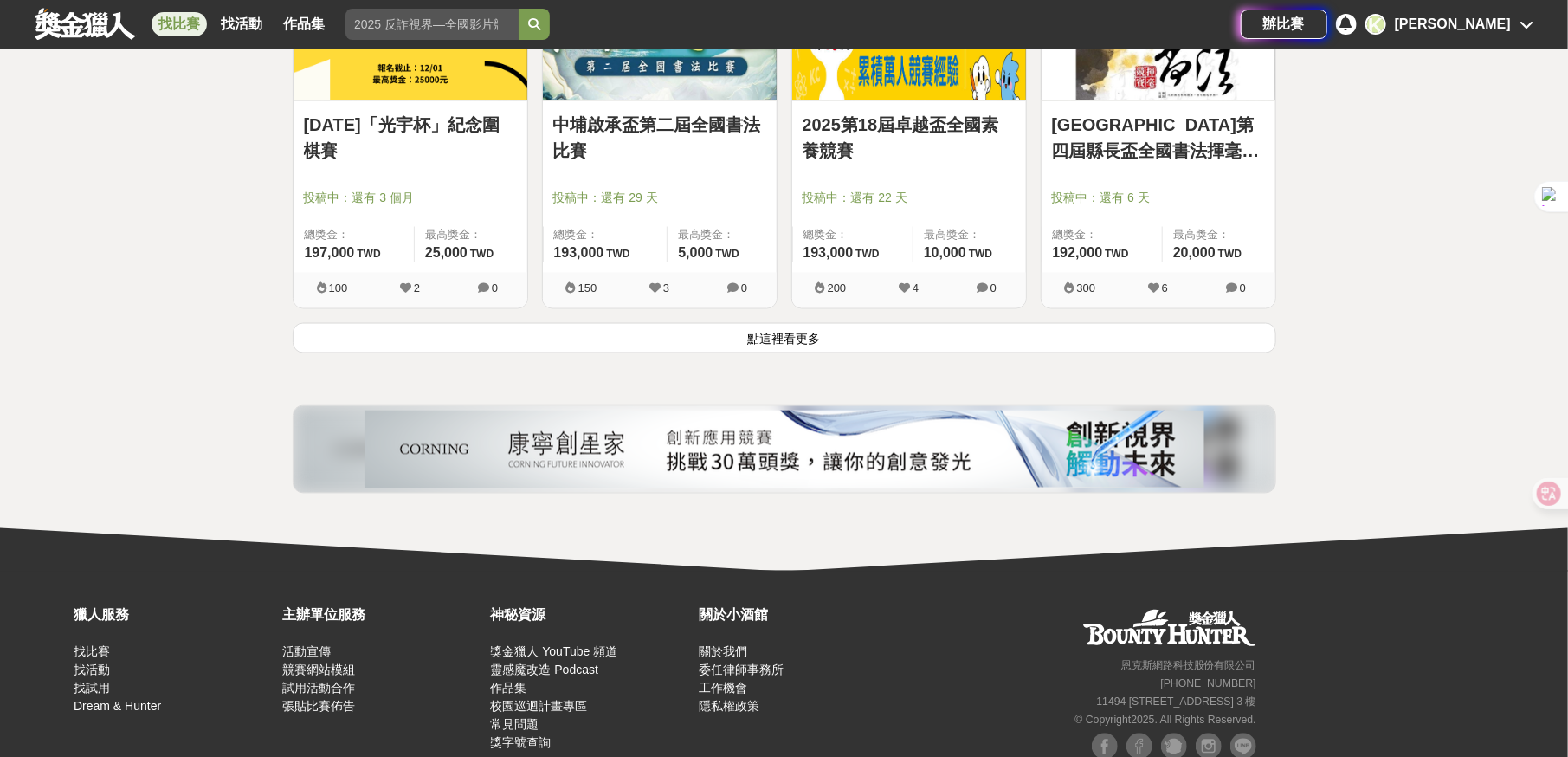
scroll to position [19947, 0]
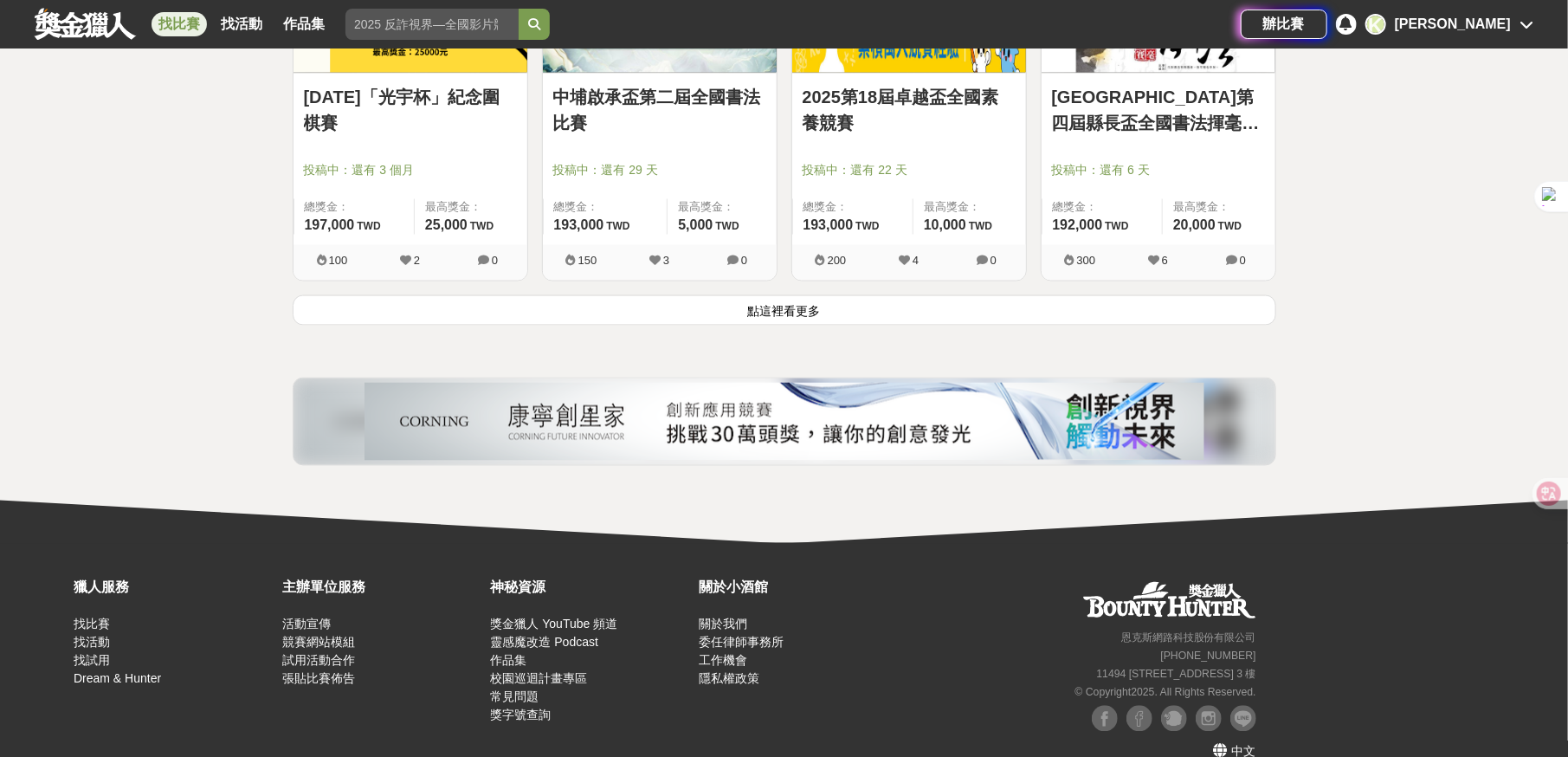
click at [740, 295] on button "點這裡看更多" at bounding box center [784, 310] width 984 height 30
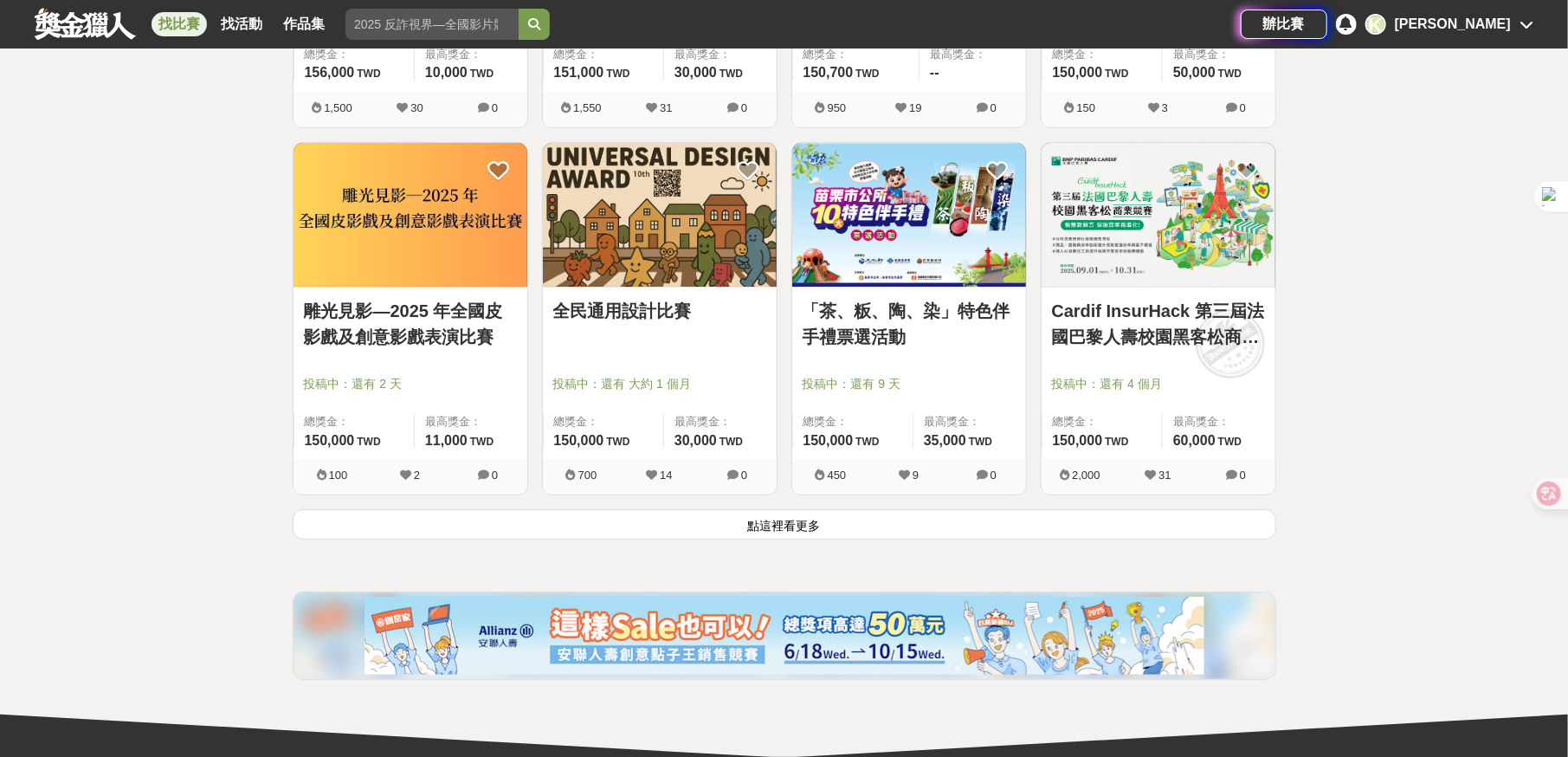
scroll to position [21939, 0]
click at [700, 509] on button "點這裡看更多" at bounding box center [784, 524] width 984 height 30
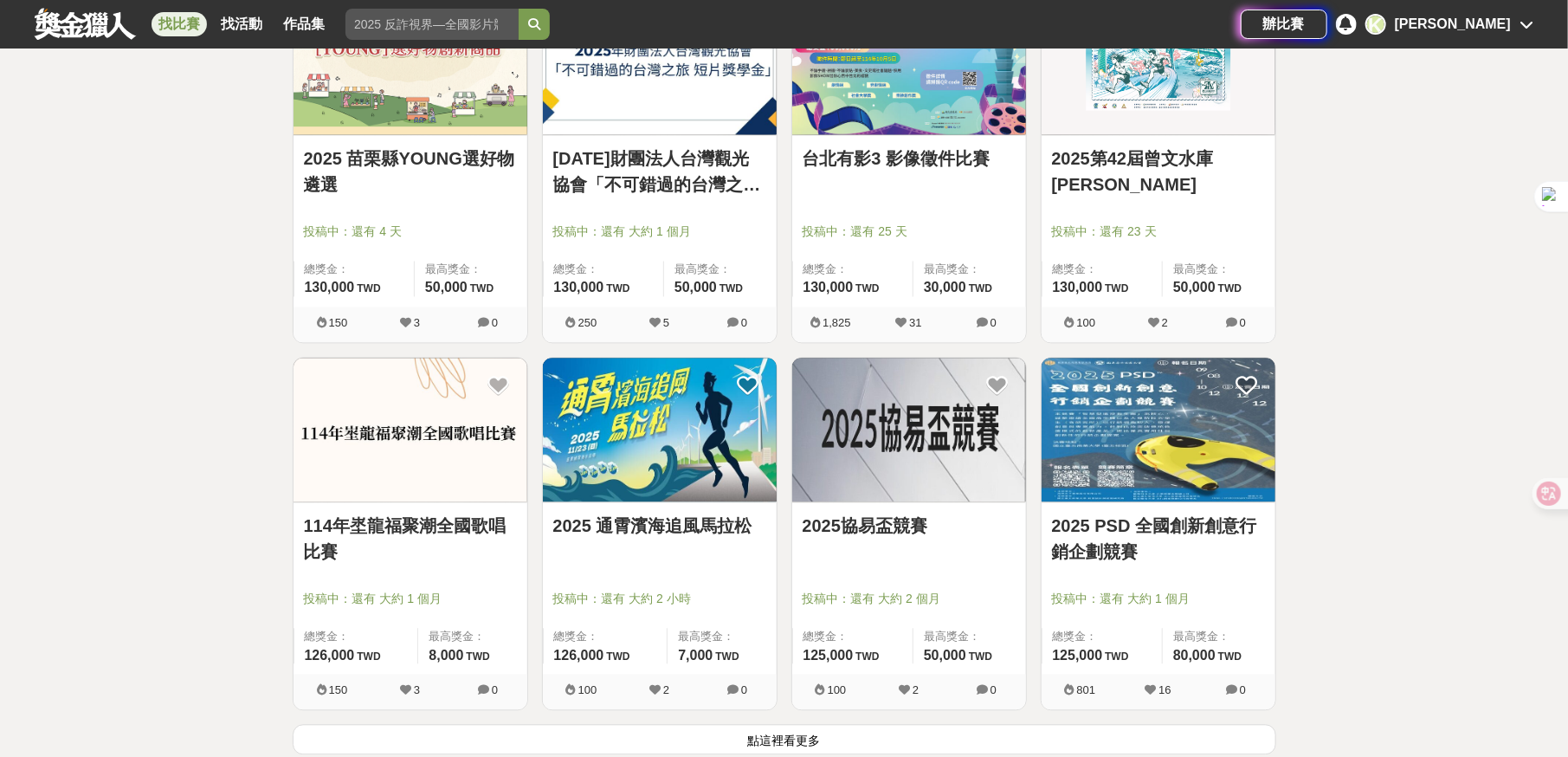
scroll to position [24018, 0]
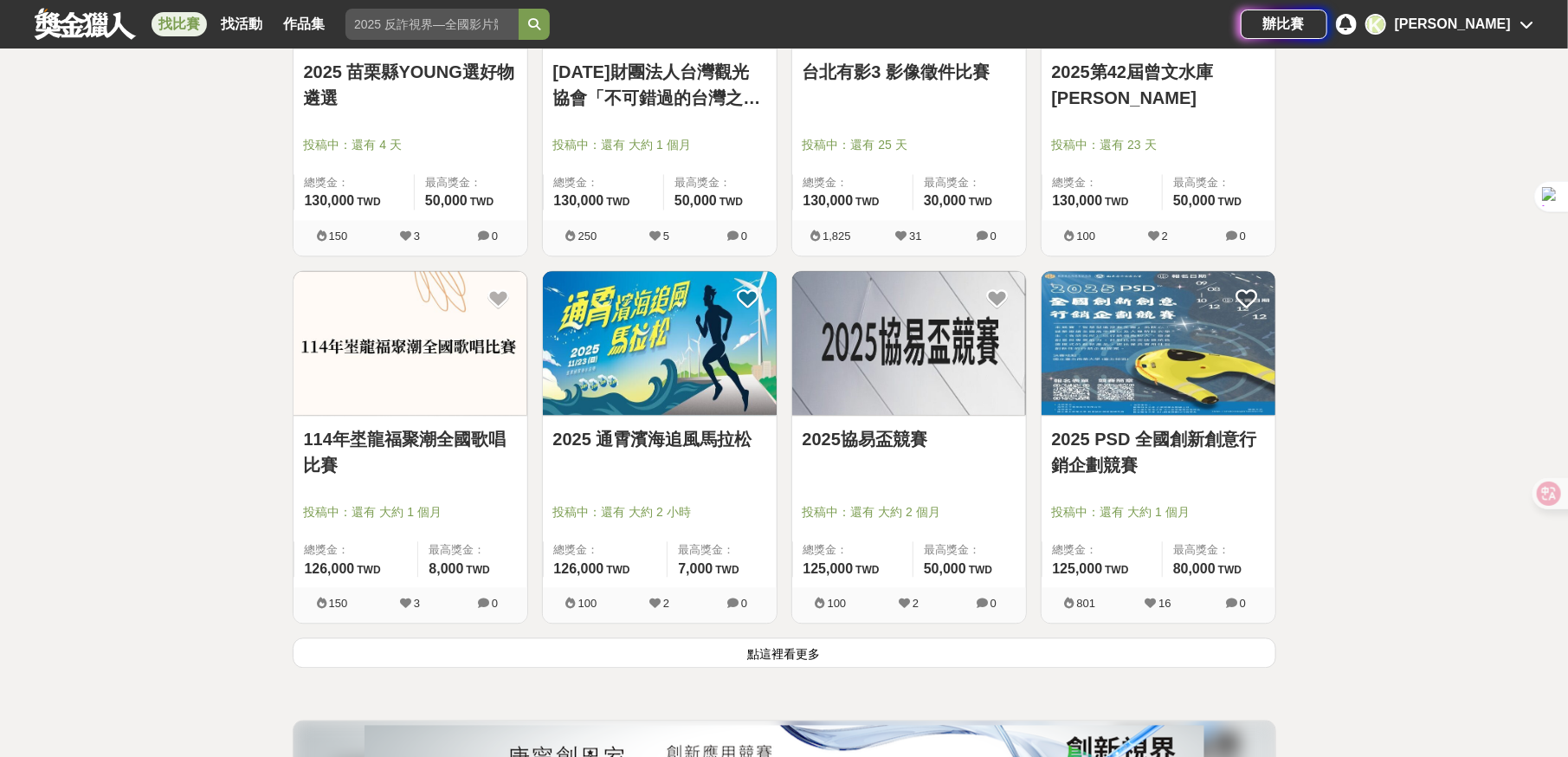
click at [647, 637] on button "點這裡看更多" at bounding box center [784, 652] width 984 height 30
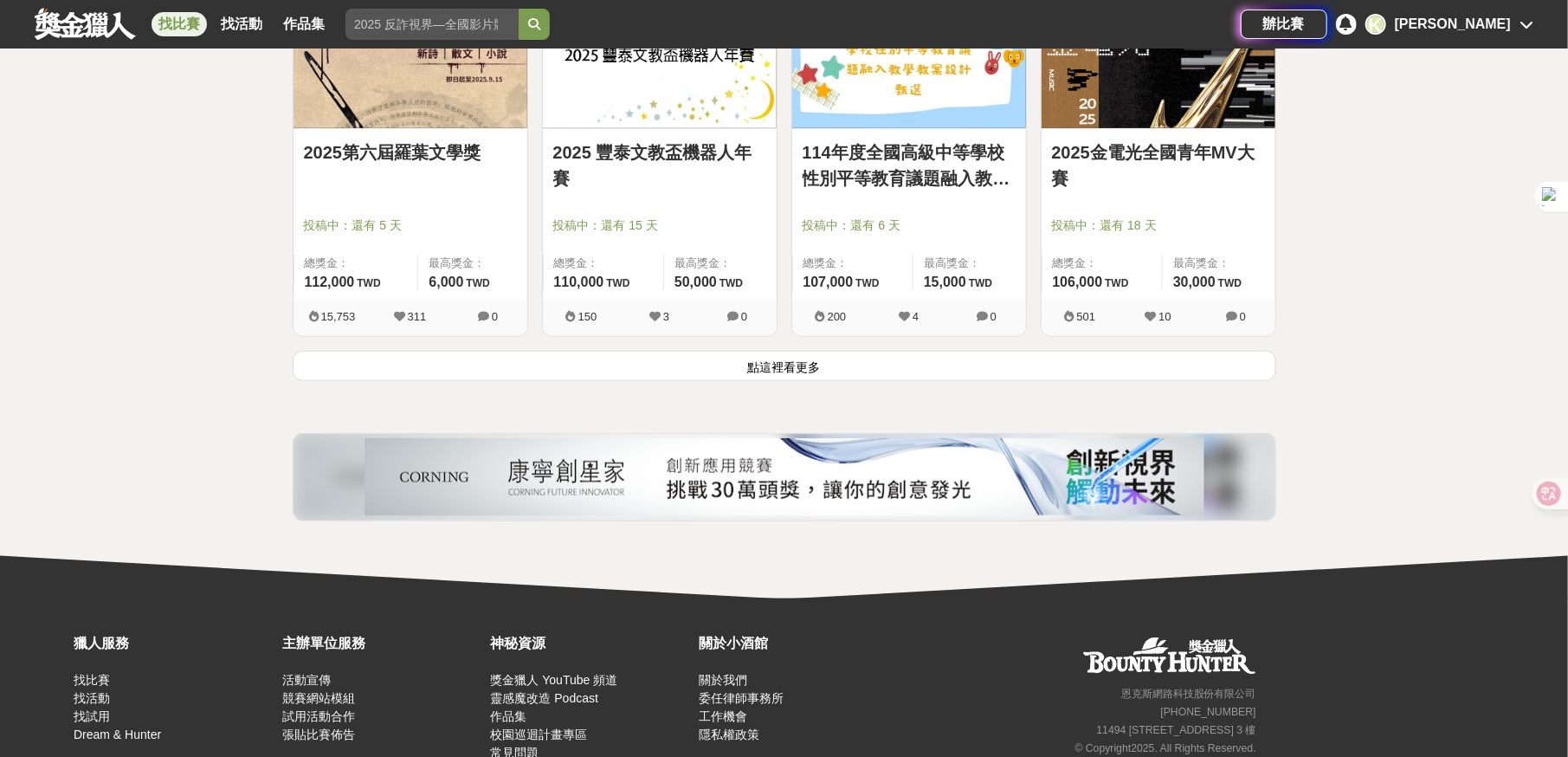
scroll to position [26530, 0]
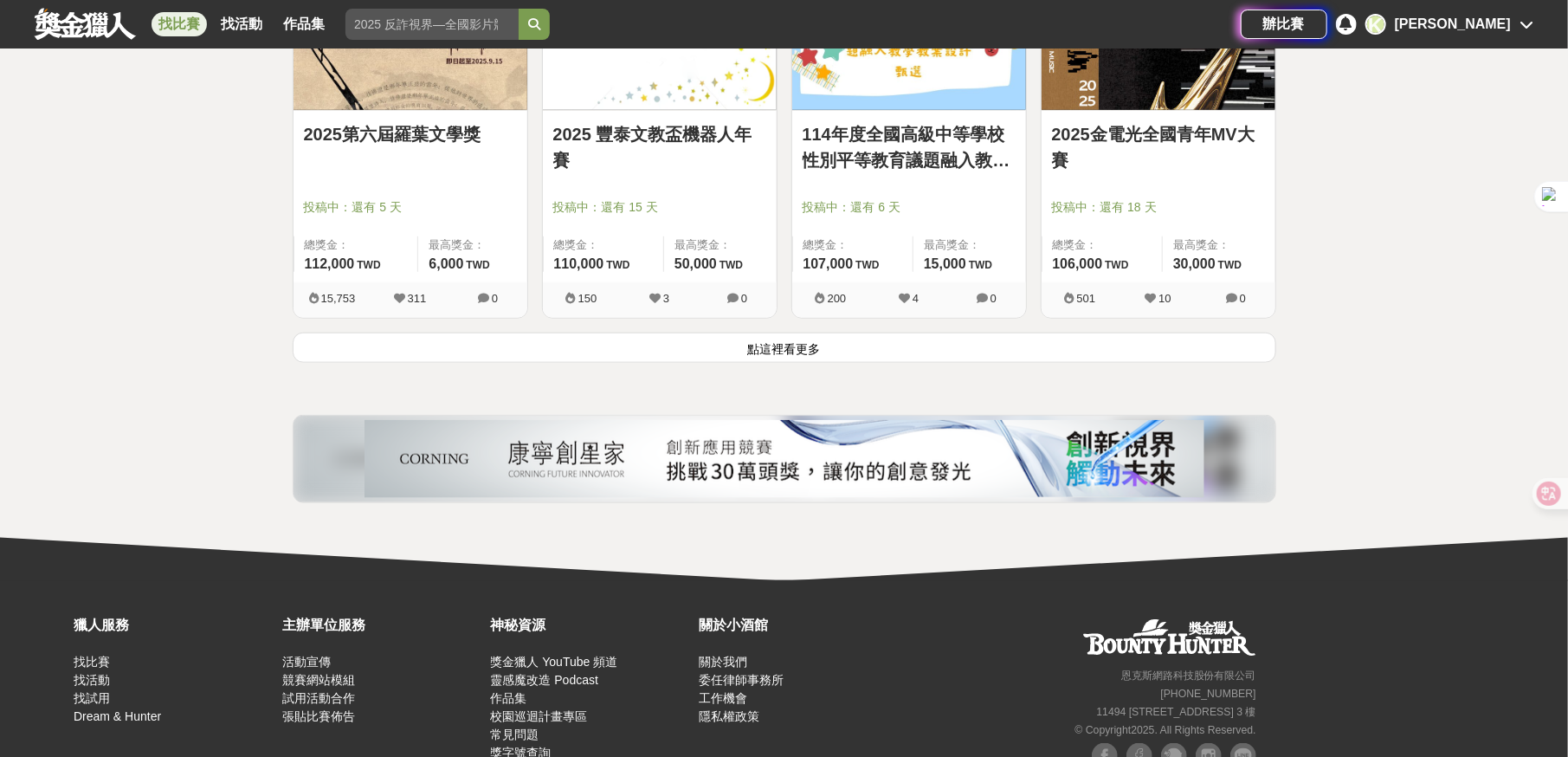
drag, startPoint x: 794, startPoint y: 307, endPoint x: 766, endPoint y: 289, distance: 33.3
click at [794, 333] on button "點這裡看更多" at bounding box center [784, 348] width 984 height 30
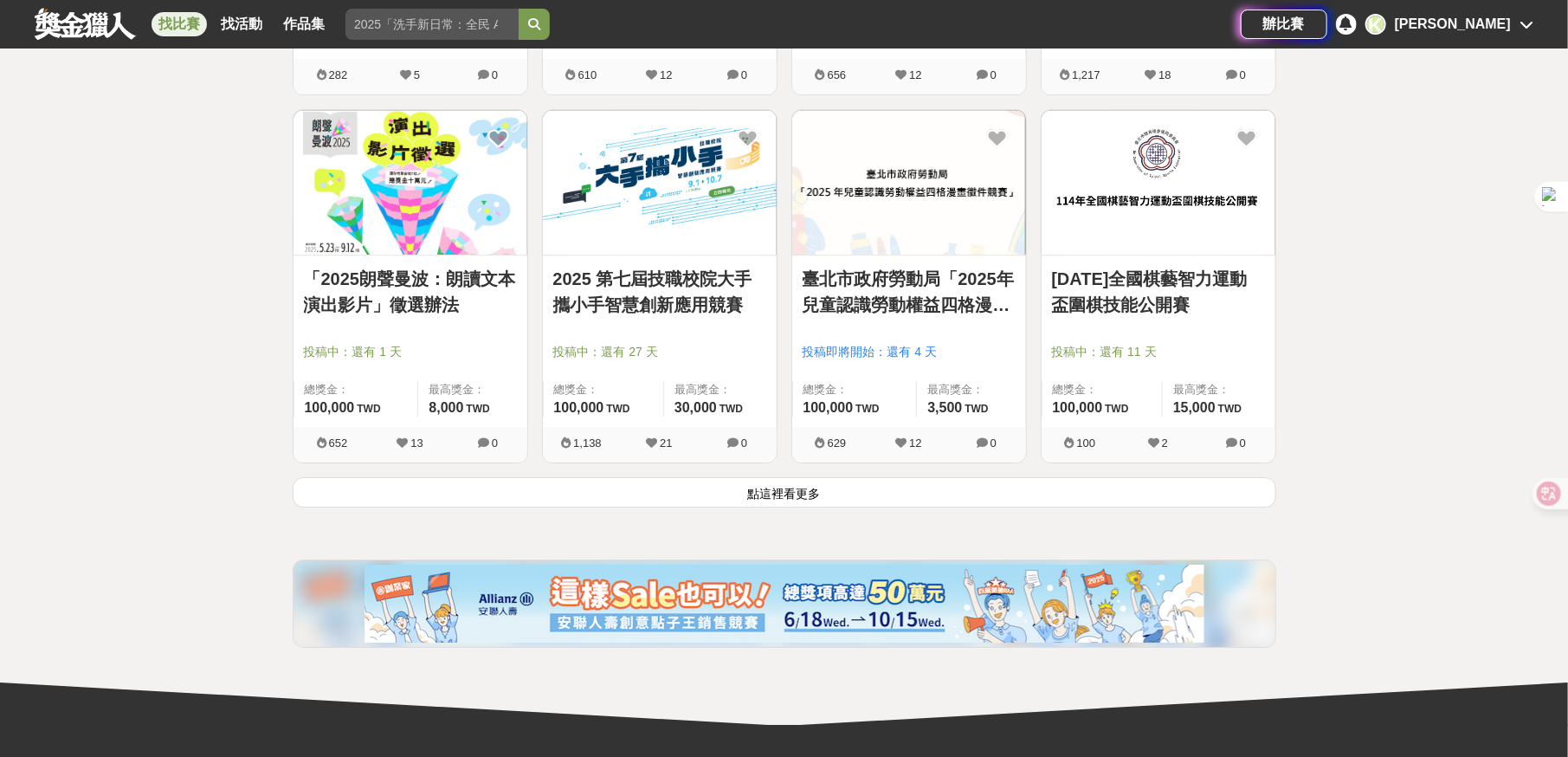
scroll to position [28609, 0]
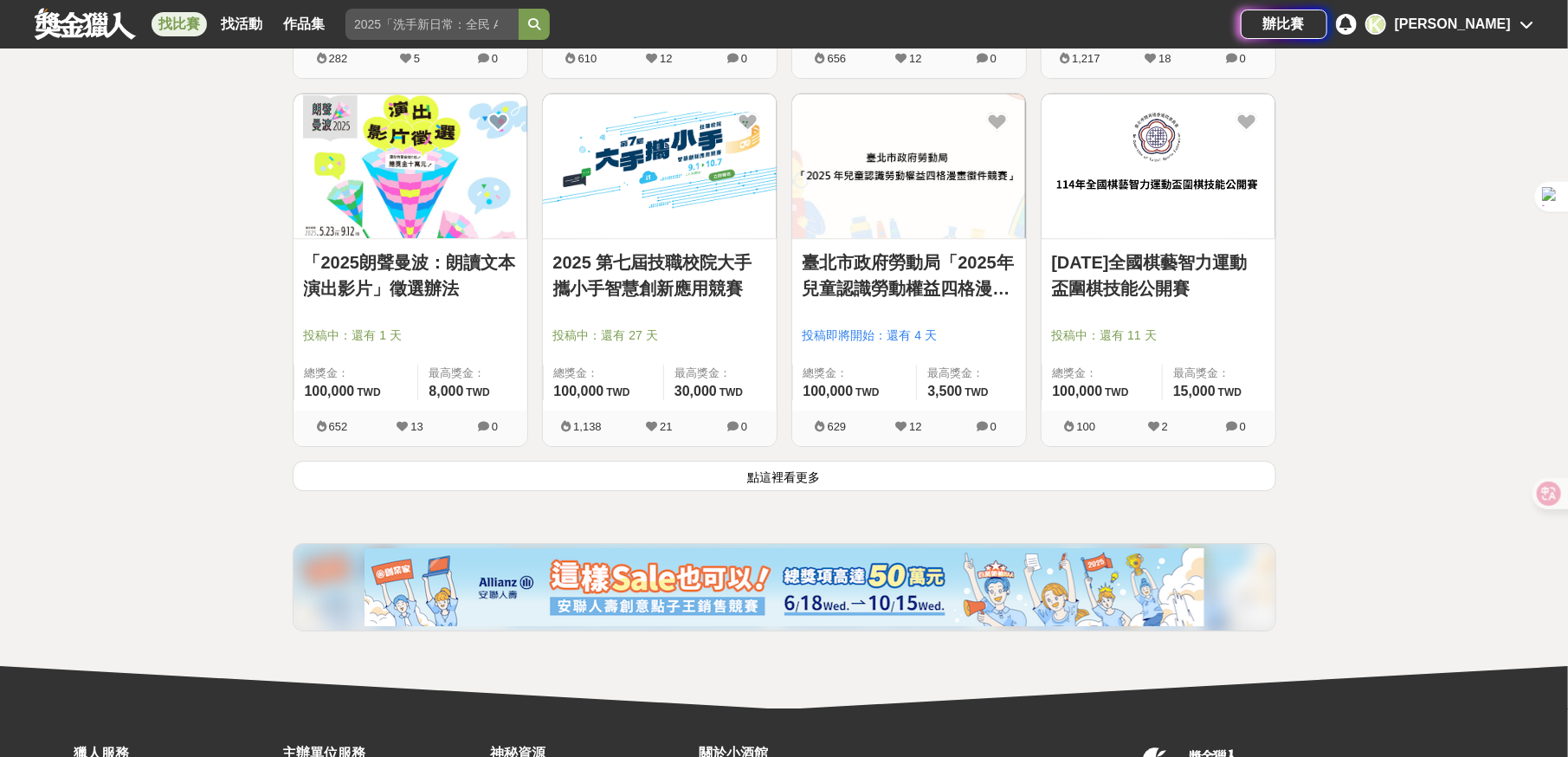
drag, startPoint x: 759, startPoint y: 430, endPoint x: 702, endPoint y: 217, distance: 220.5
click at [759, 461] on button "點這裡看更多" at bounding box center [784, 476] width 984 height 30
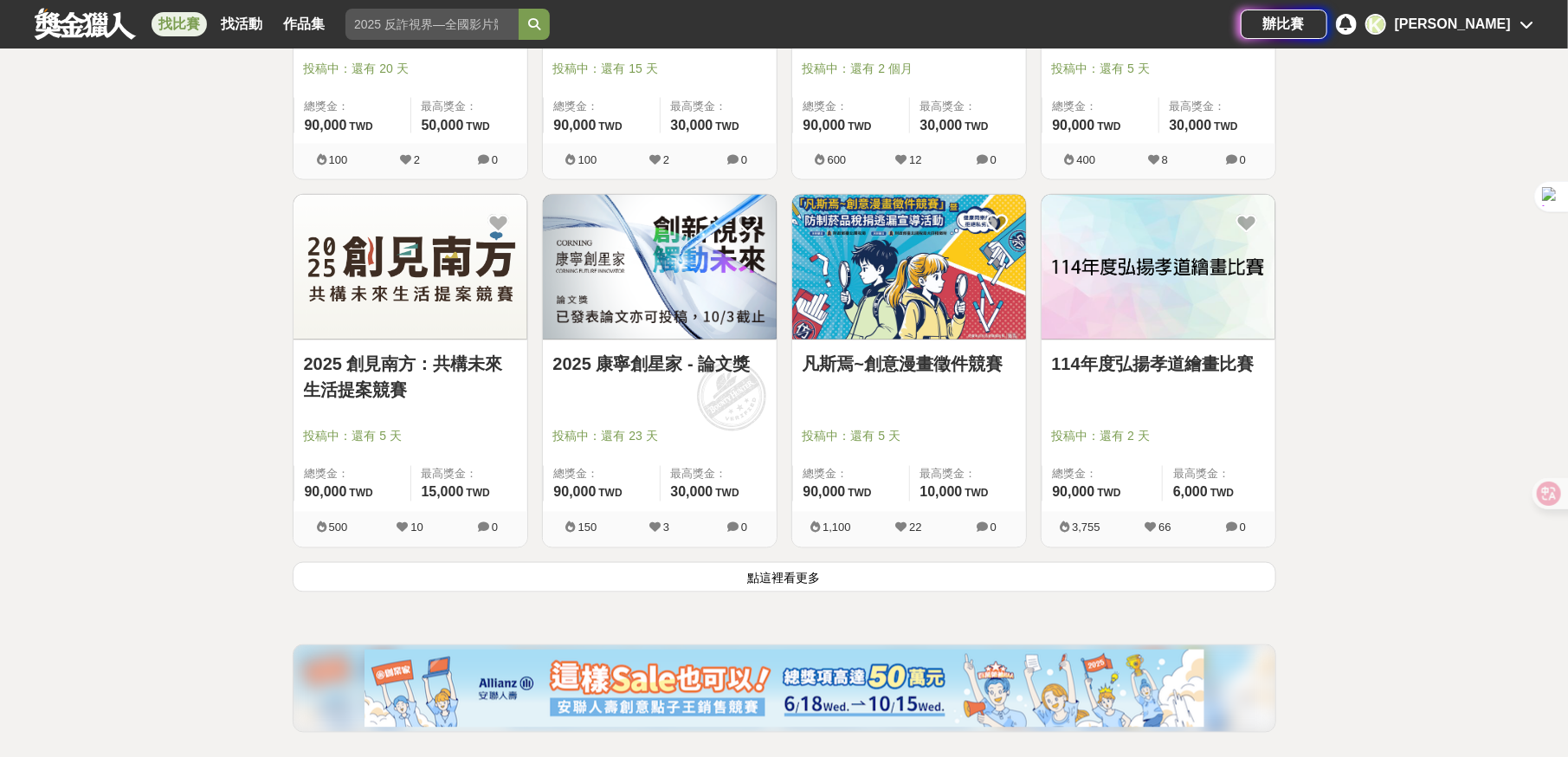
scroll to position [30774, 0]
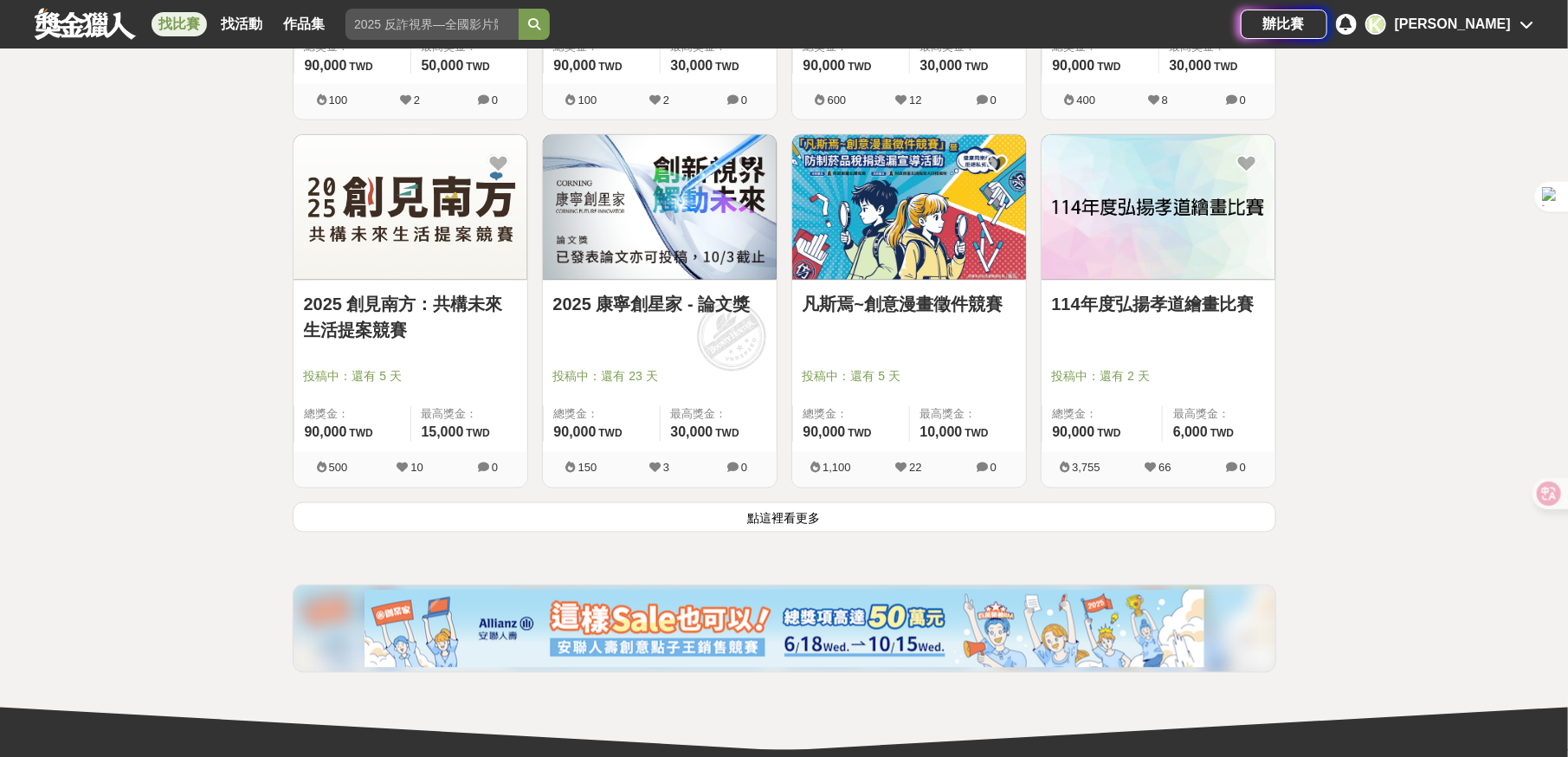
click at [781, 502] on button "點這裡看更多" at bounding box center [784, 517] width 984 height 30
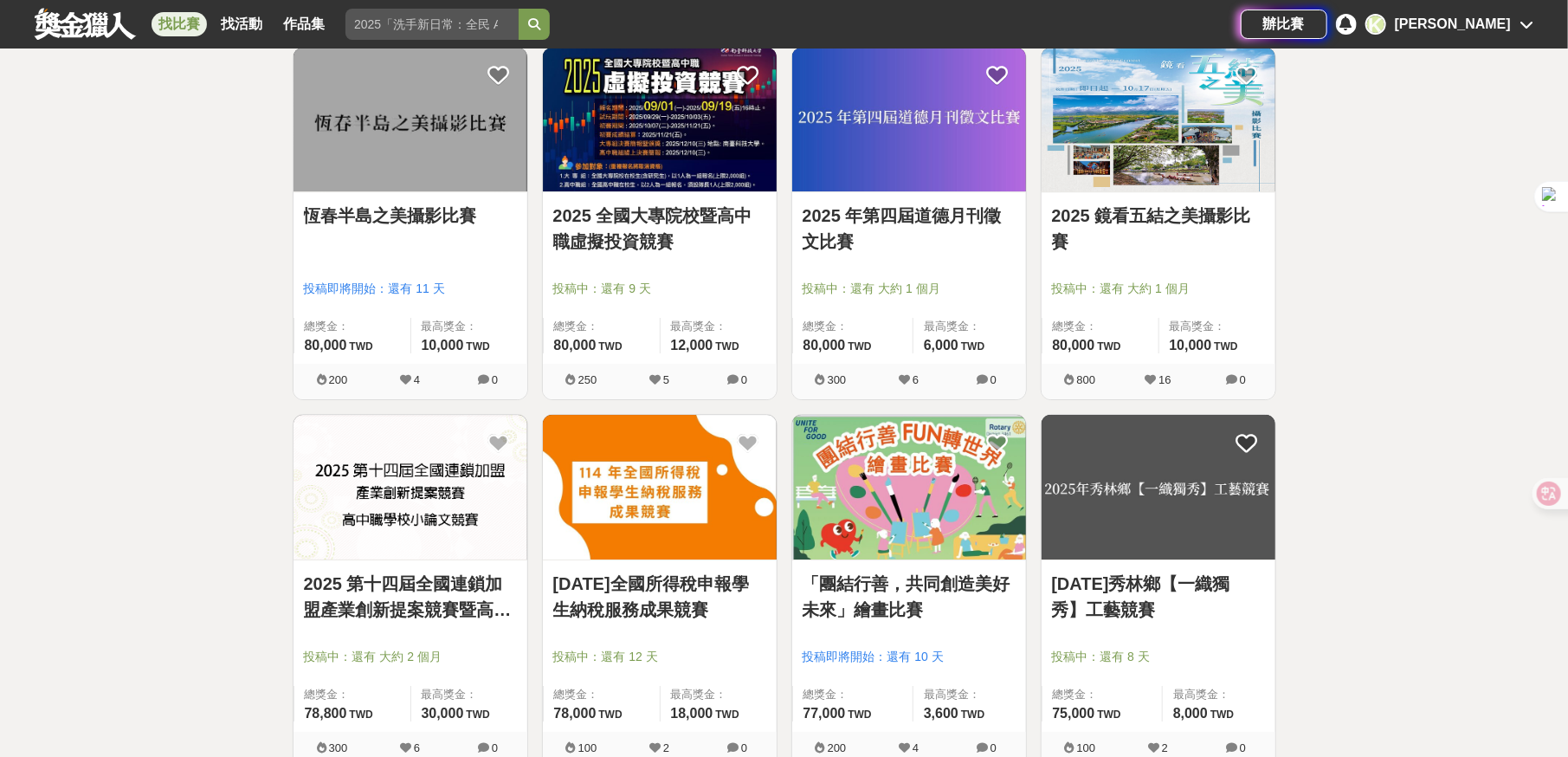
scroll to position [32420, 0]
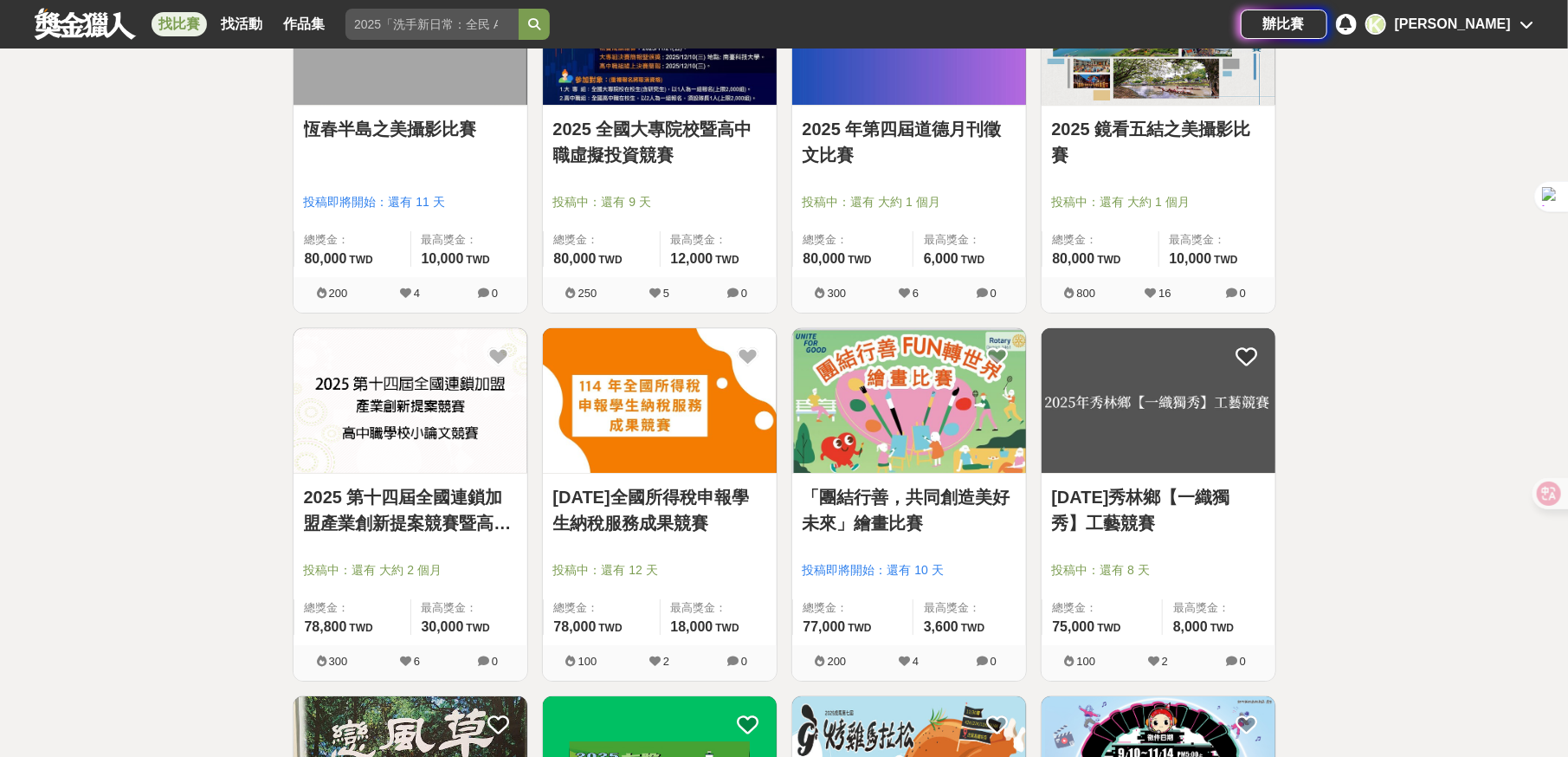
drag, startPoint x: 439, startPoint y: 319, endPoint x: 1382, endPoint y: 536, distance: 967.6
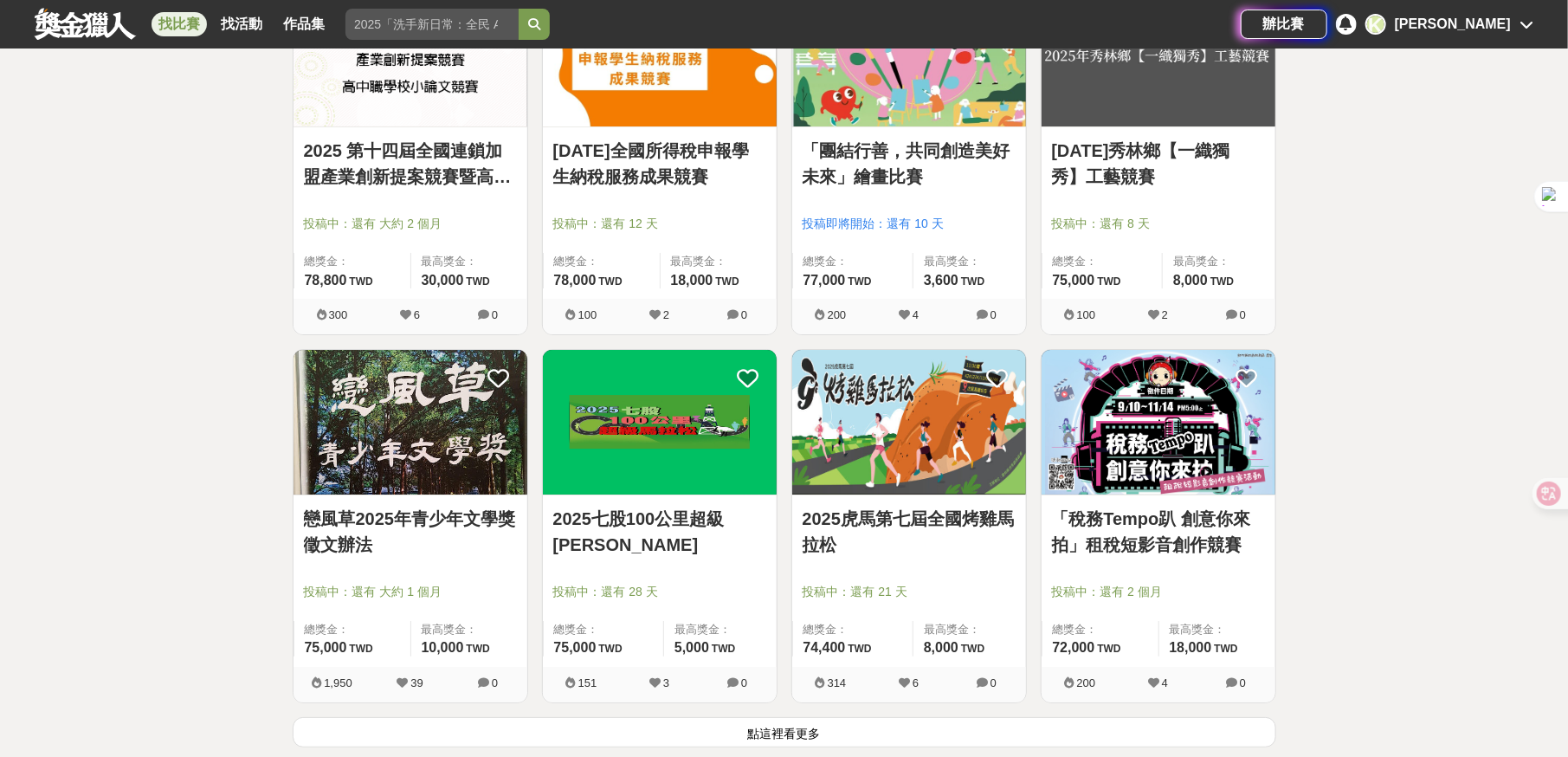
click at [790, 718] on button "點這裡看更多" at bounding box center [784, 733] width 984 height 30
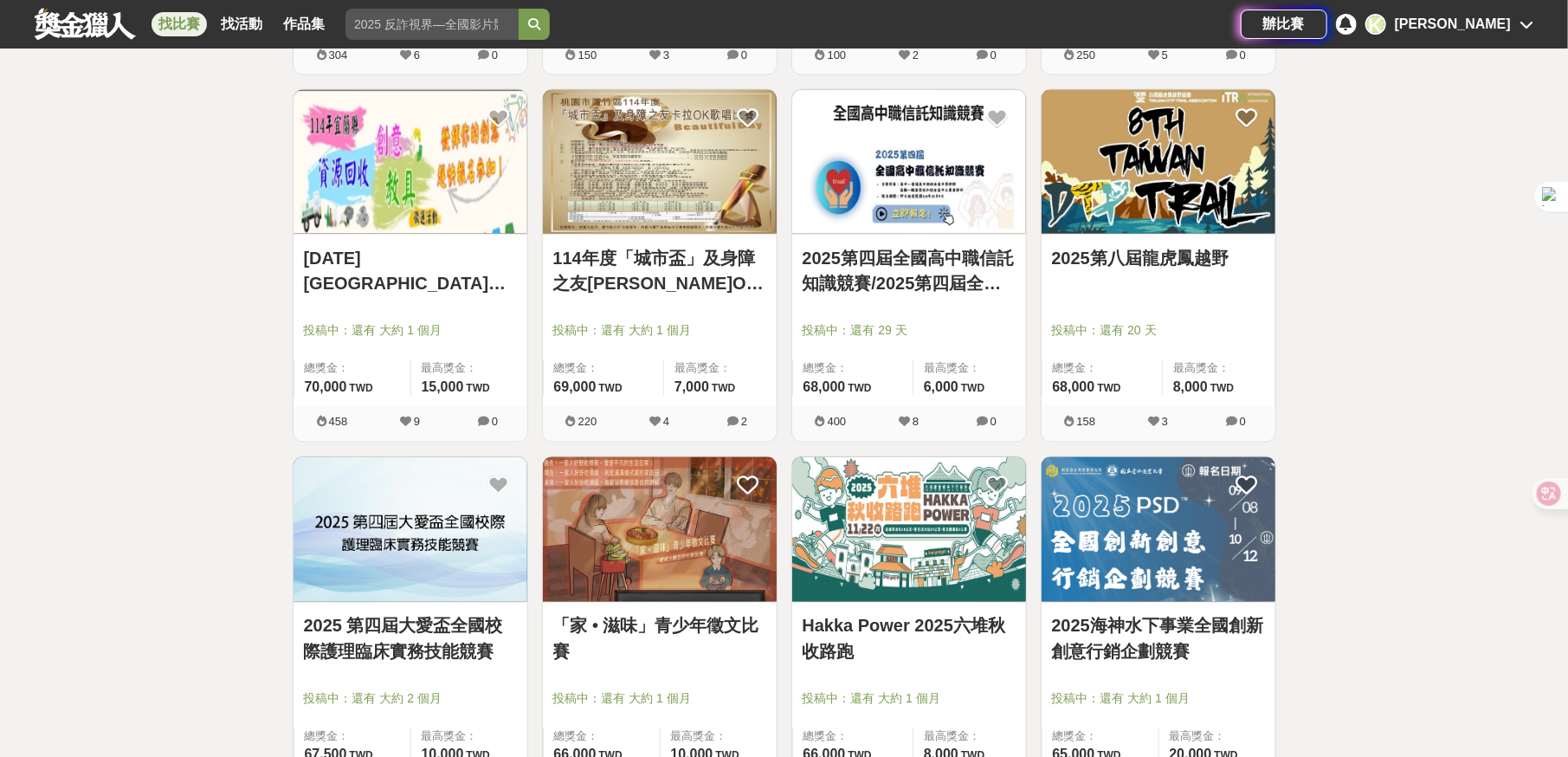
scroll to position [34759, 0]
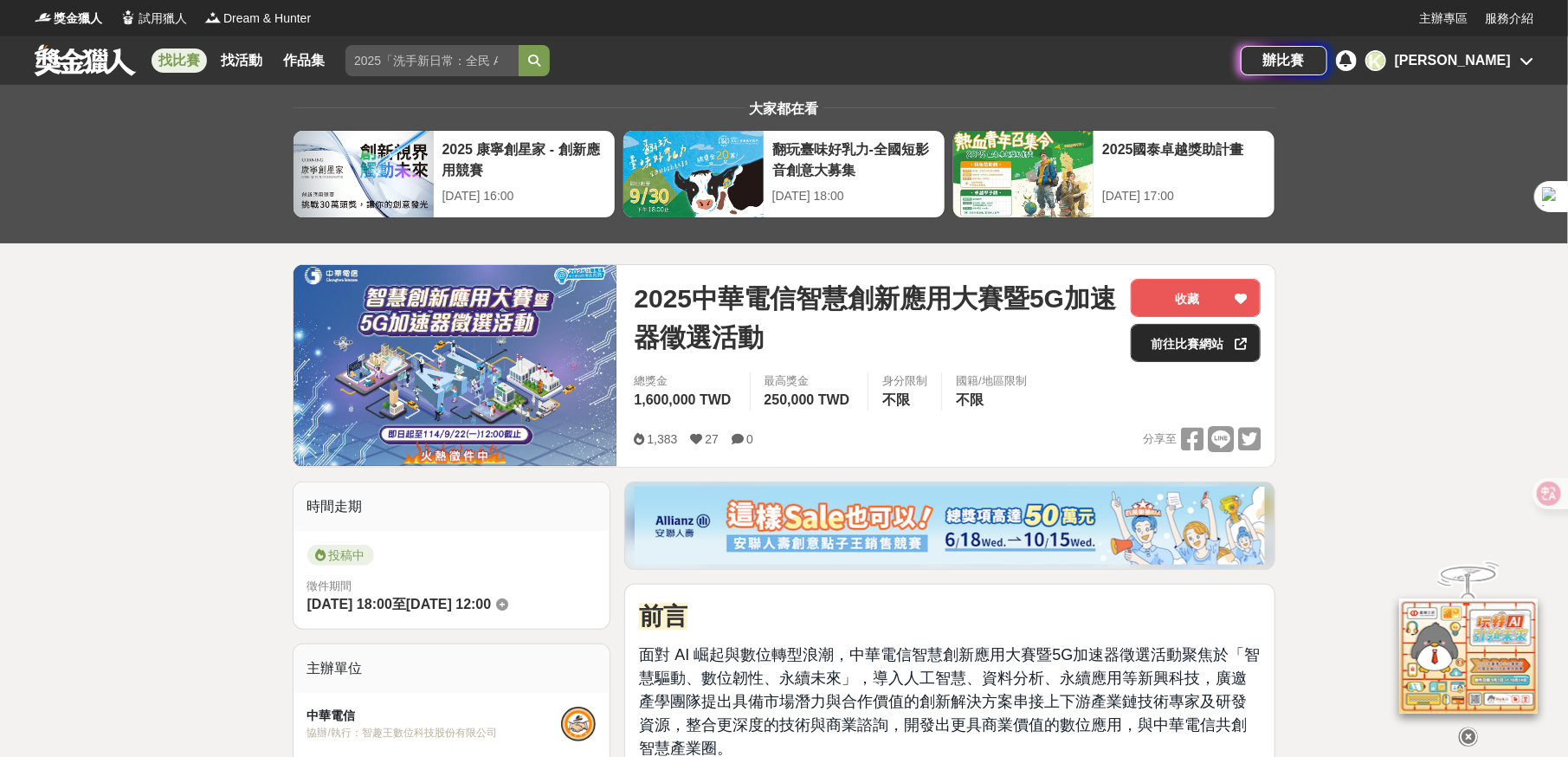
click at [1181, 348] on link "前往比賽網站" at bounding box center [1195, 343] width 130 height 38
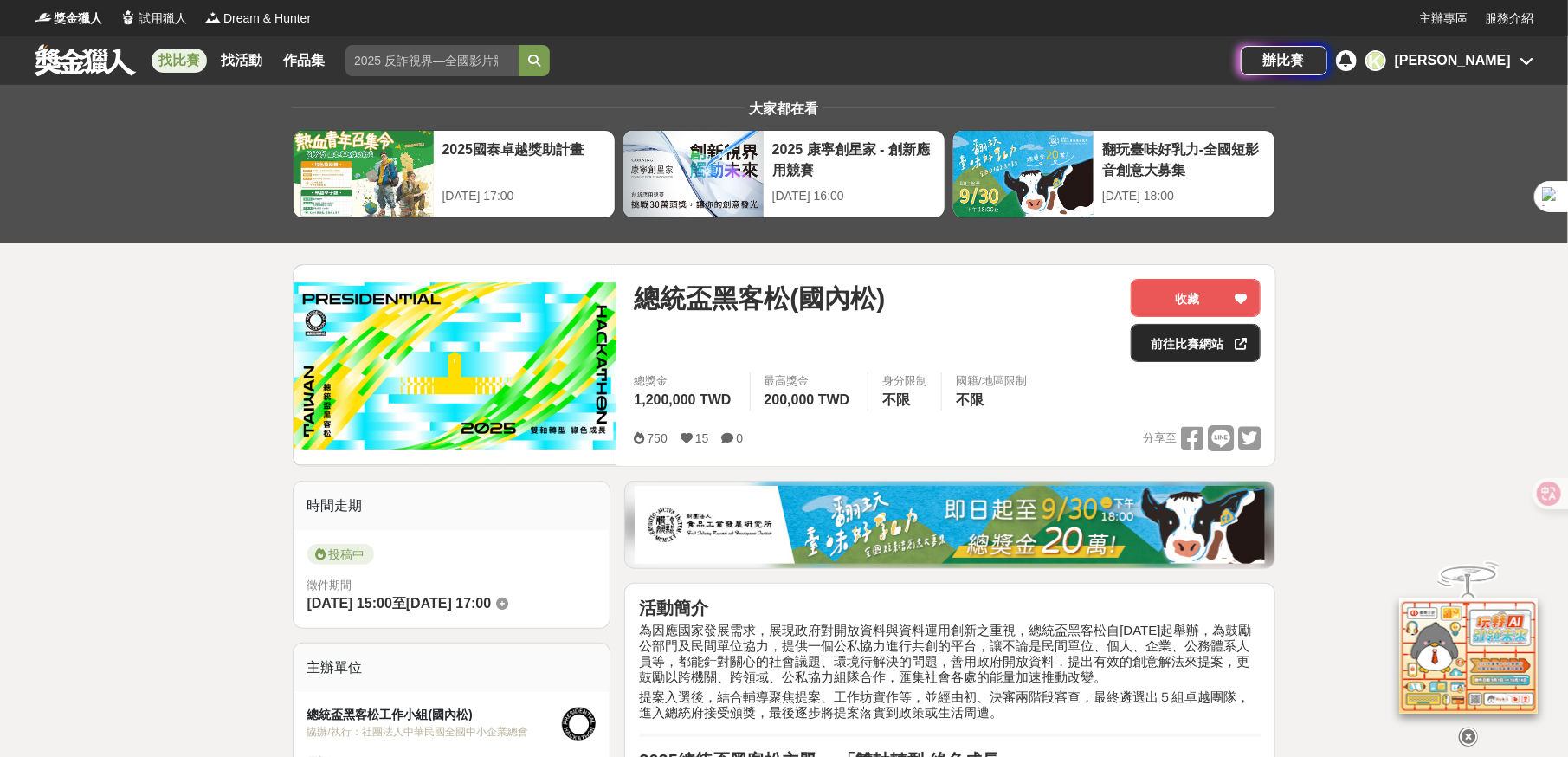
click at [1213, 345] on link "前往比賽網站" at bounding box center [1195, 343] width 130 height 38
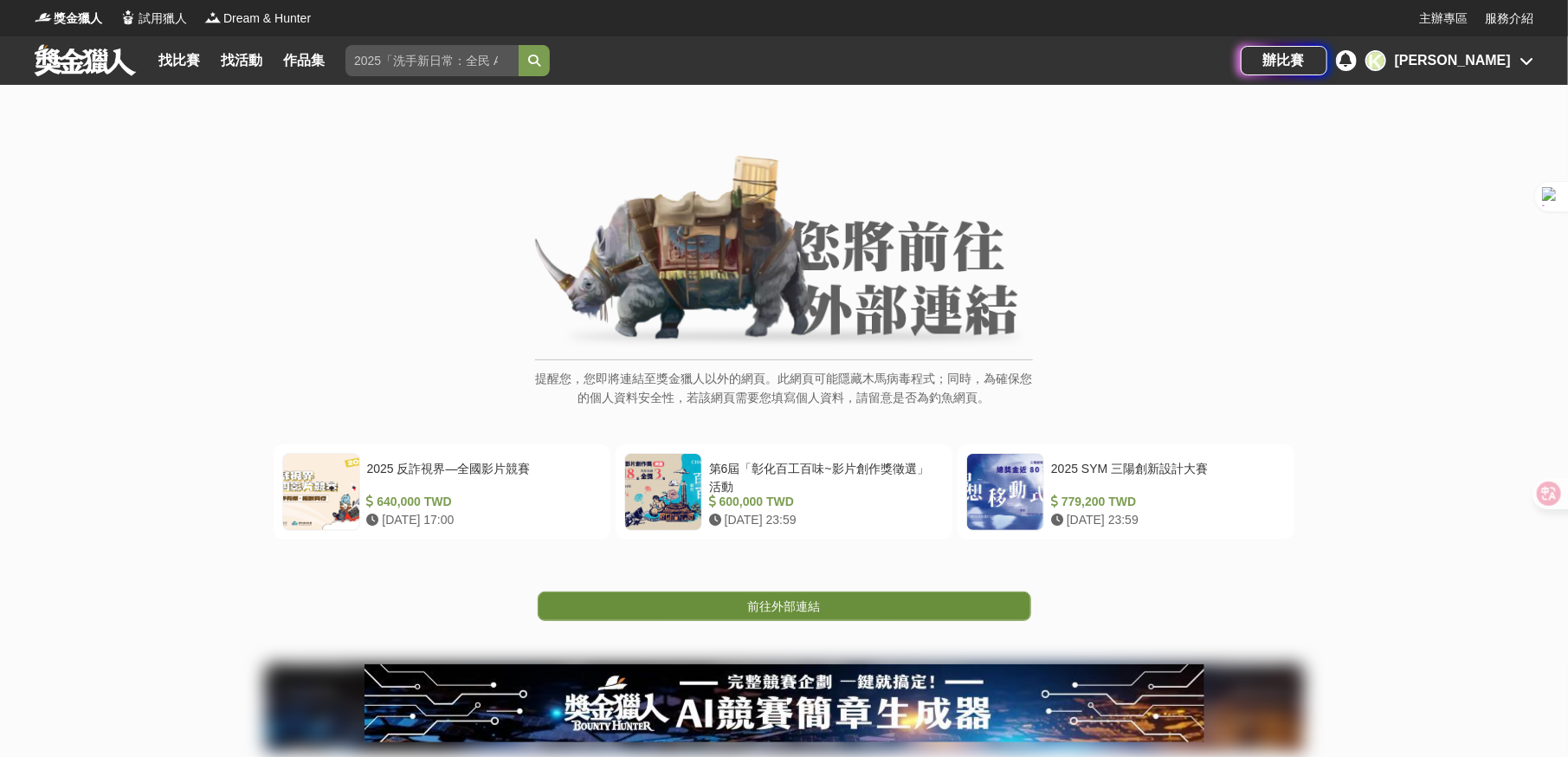
click at [792, 601] on span "前往外部連結" at bounding box center [784, 606] width 72 height 13
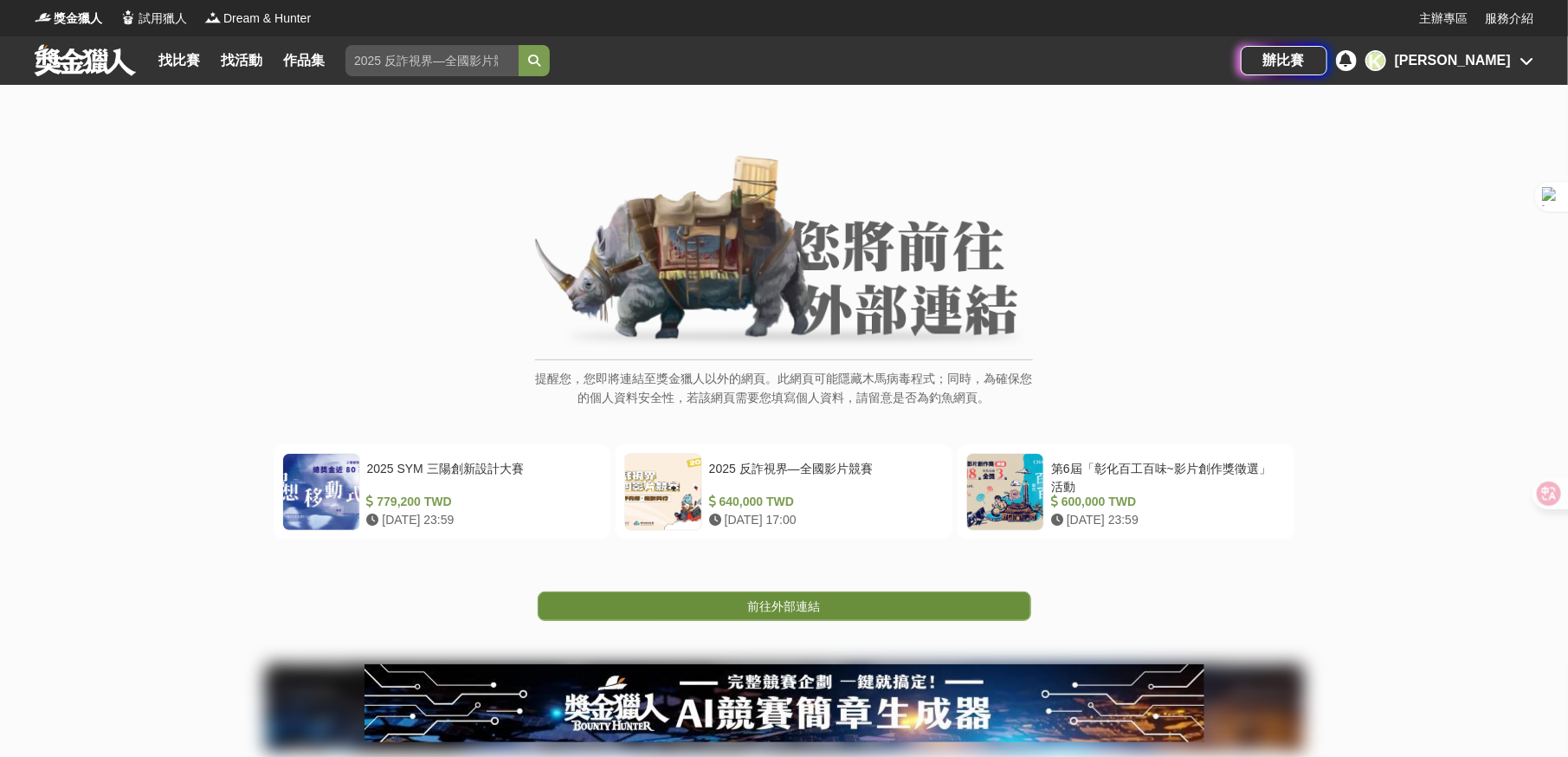
click at [827, 603] on link "前往外部連結" at bounding box center [784, 606] width 494 height 30
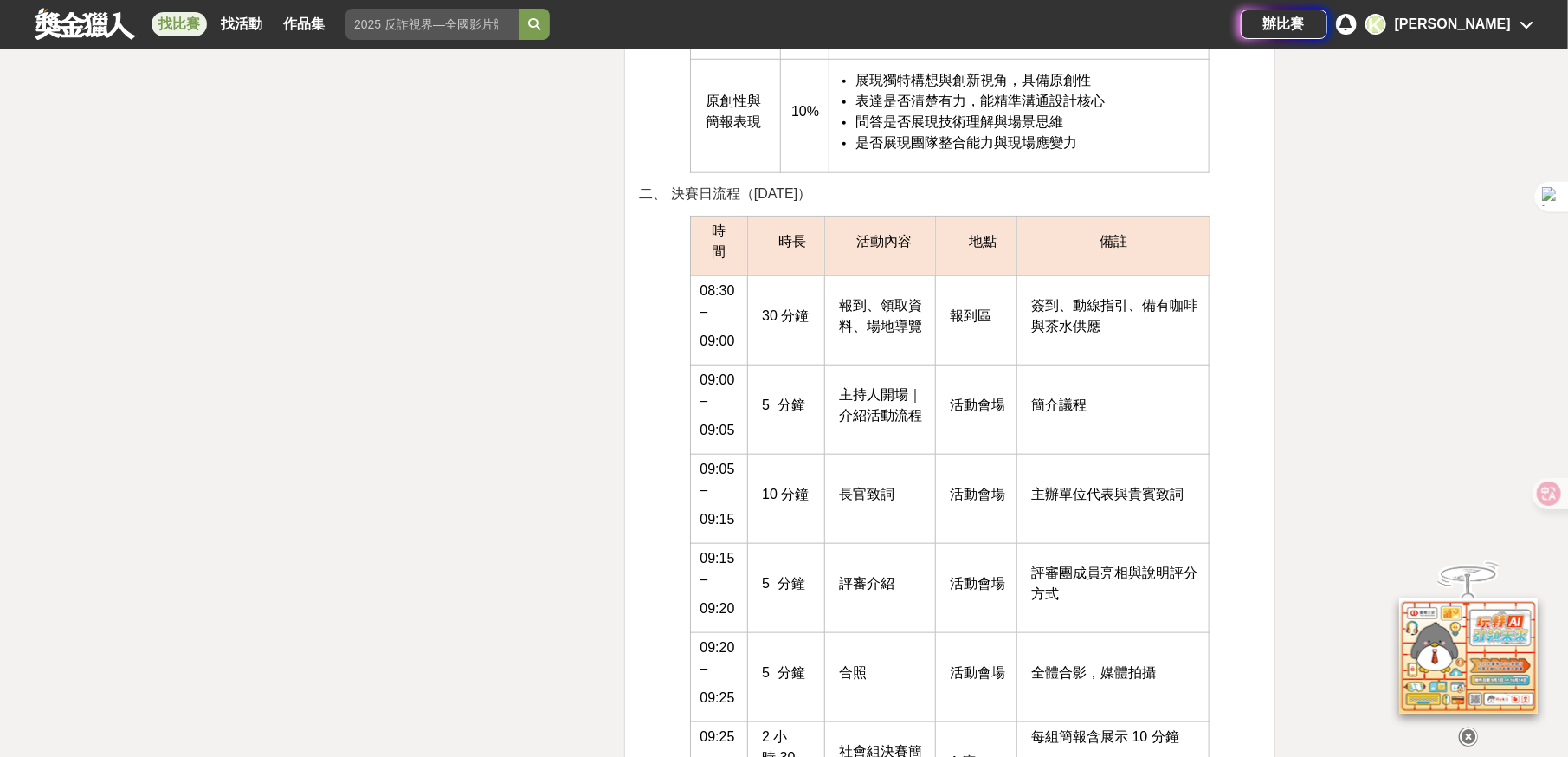
scroll to position [4678, 0]
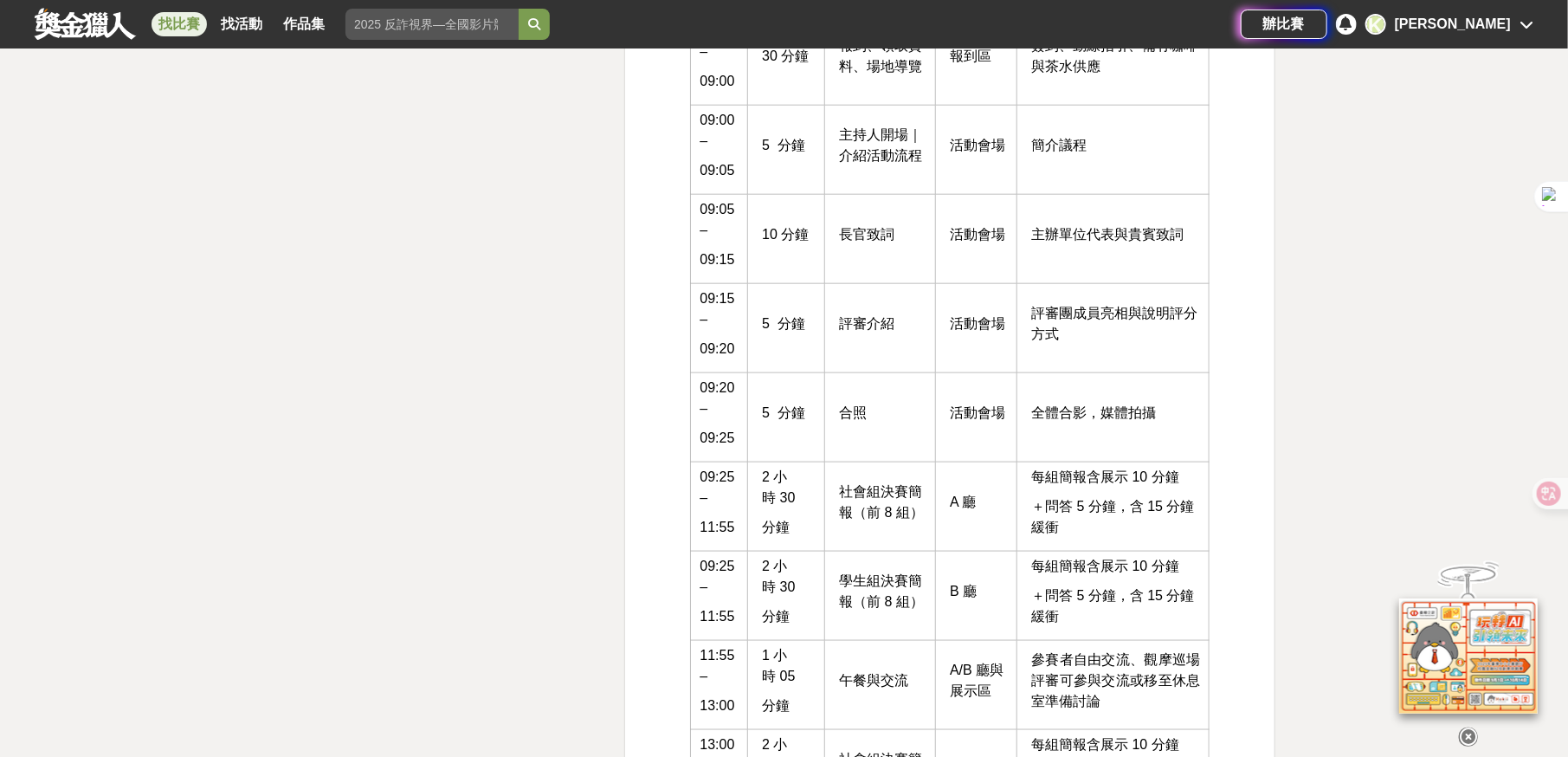
drag, startPoint x: 959, startPoint y: 648, endPoint x: 677, endPoint y: 585, distance: 289.0
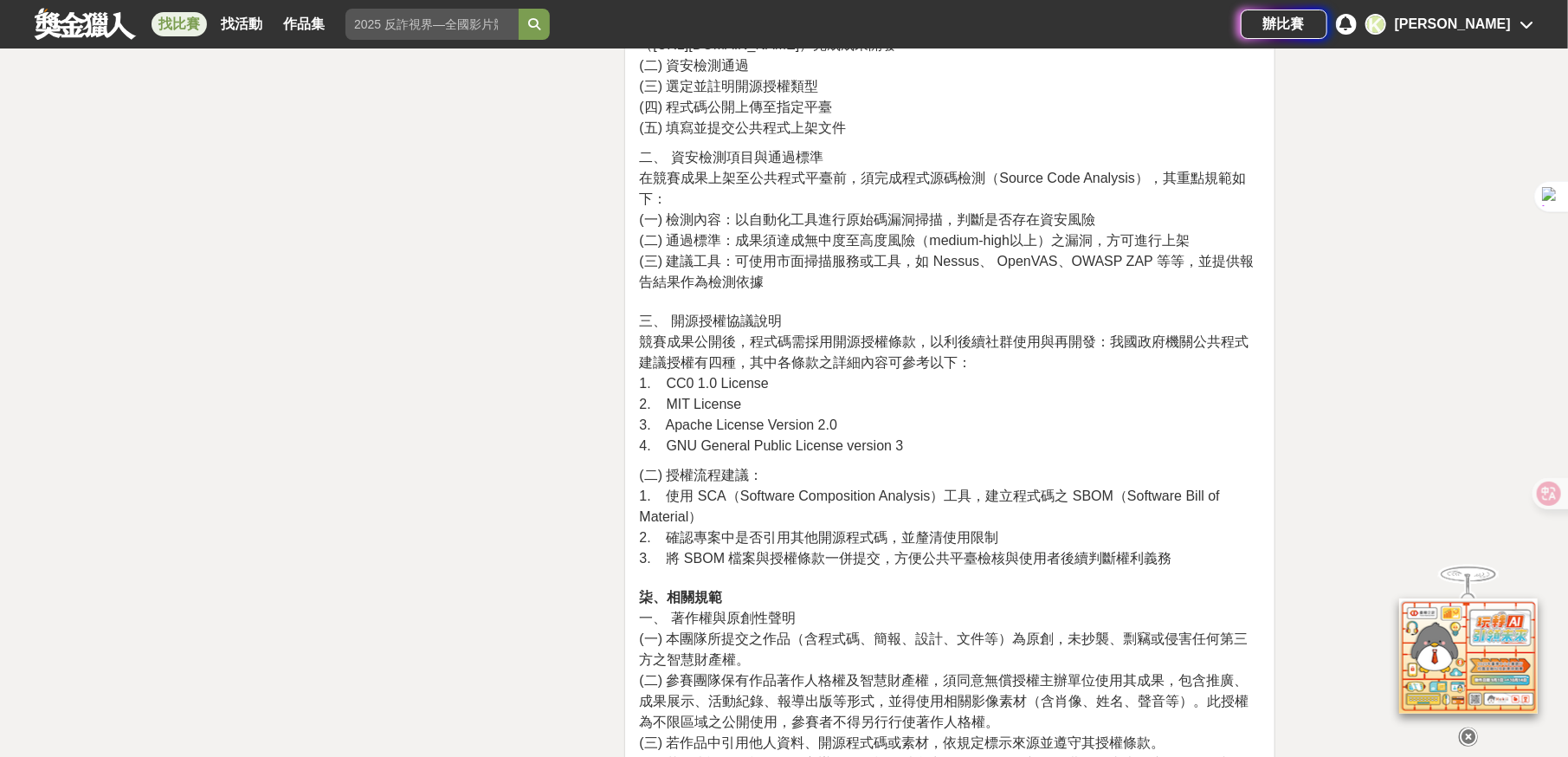
scroll to position [7363, 0]
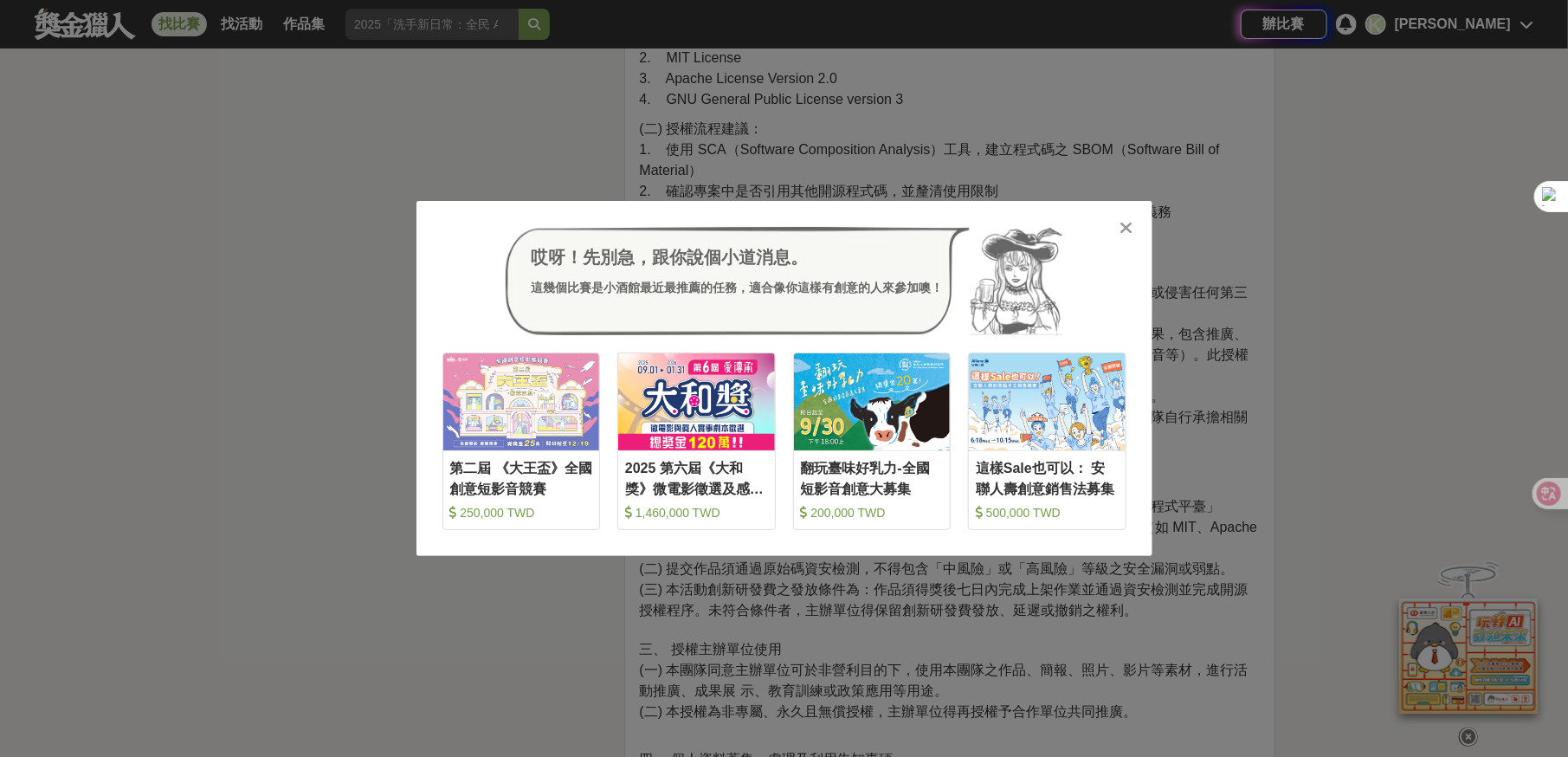
click at [1124, 228] on icon at bounding box center [1126, 227] width 13 height 17
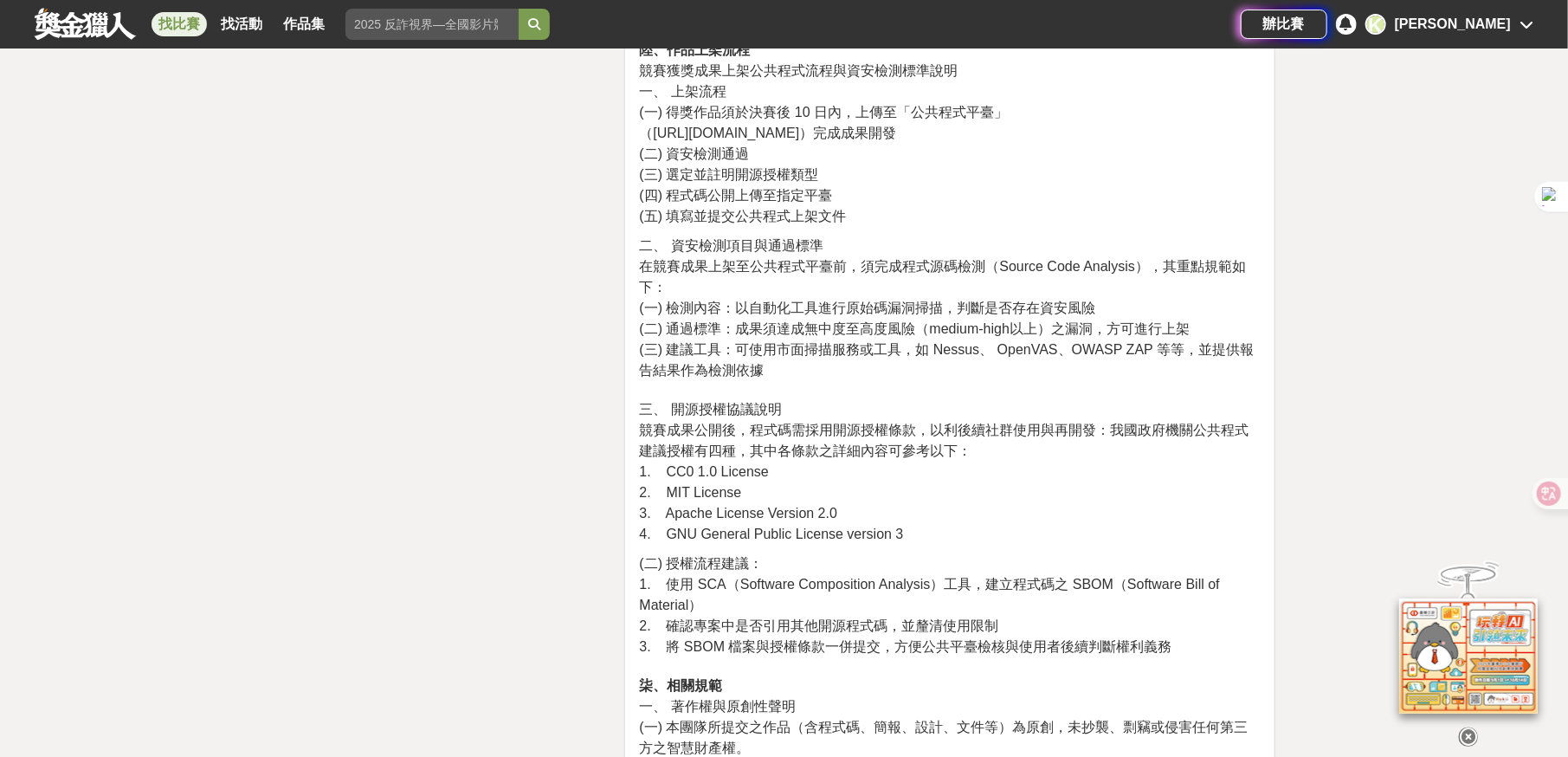
scroll to position [6930, 0]
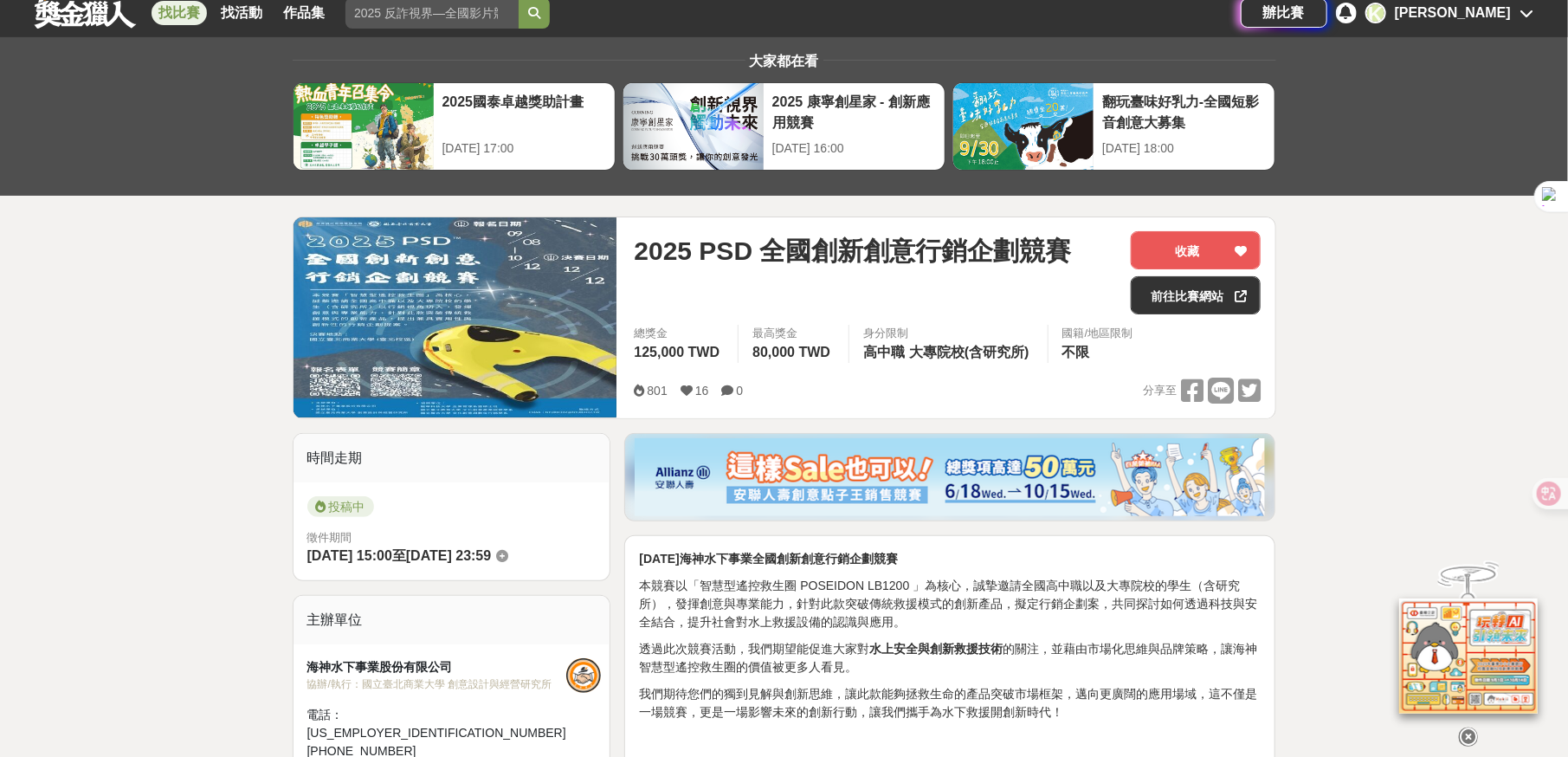
scroll to position [259, 0]
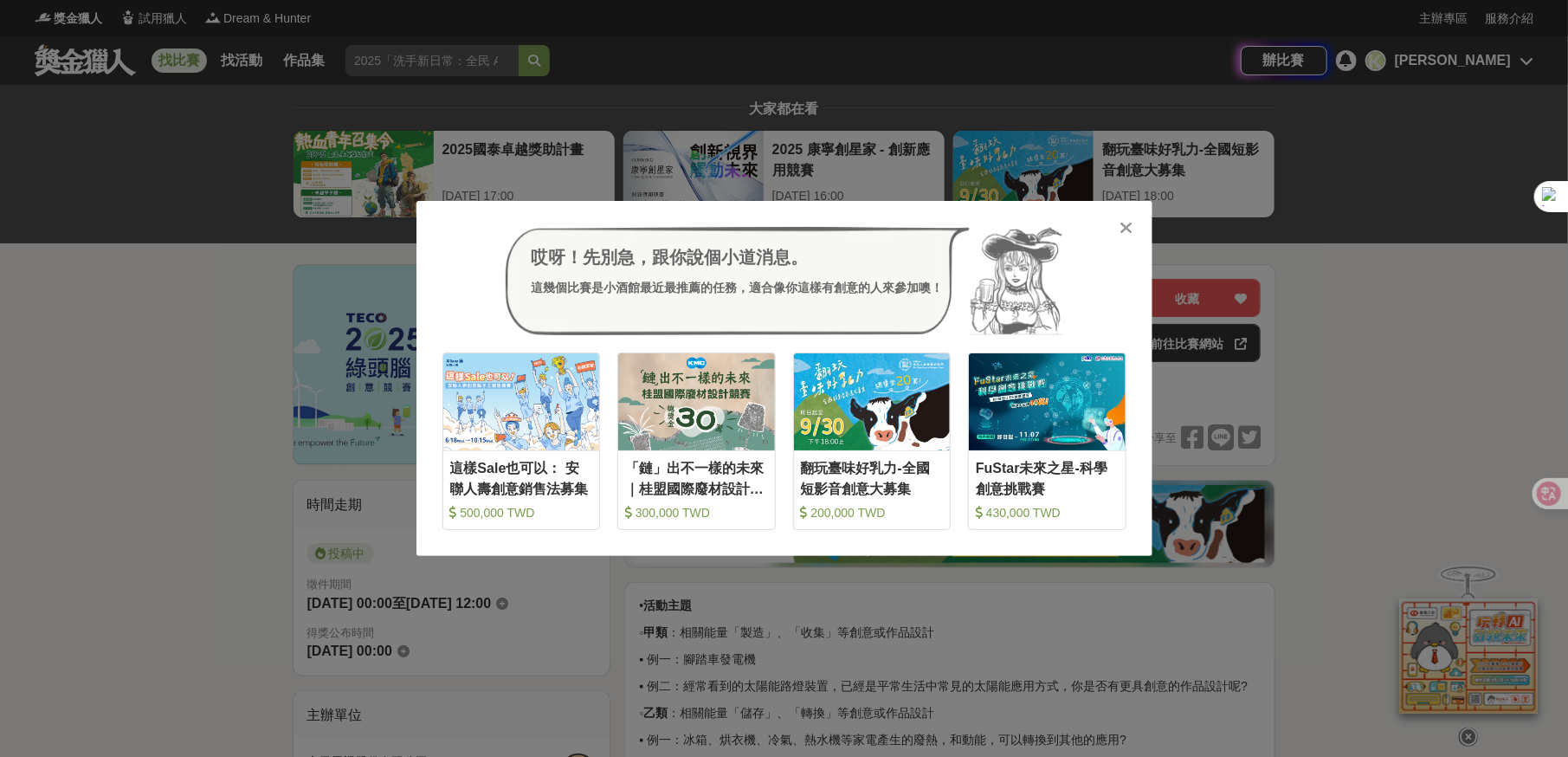
click at [1132, 231] on icon at bounding box center [1126, 227] width 13 height 17
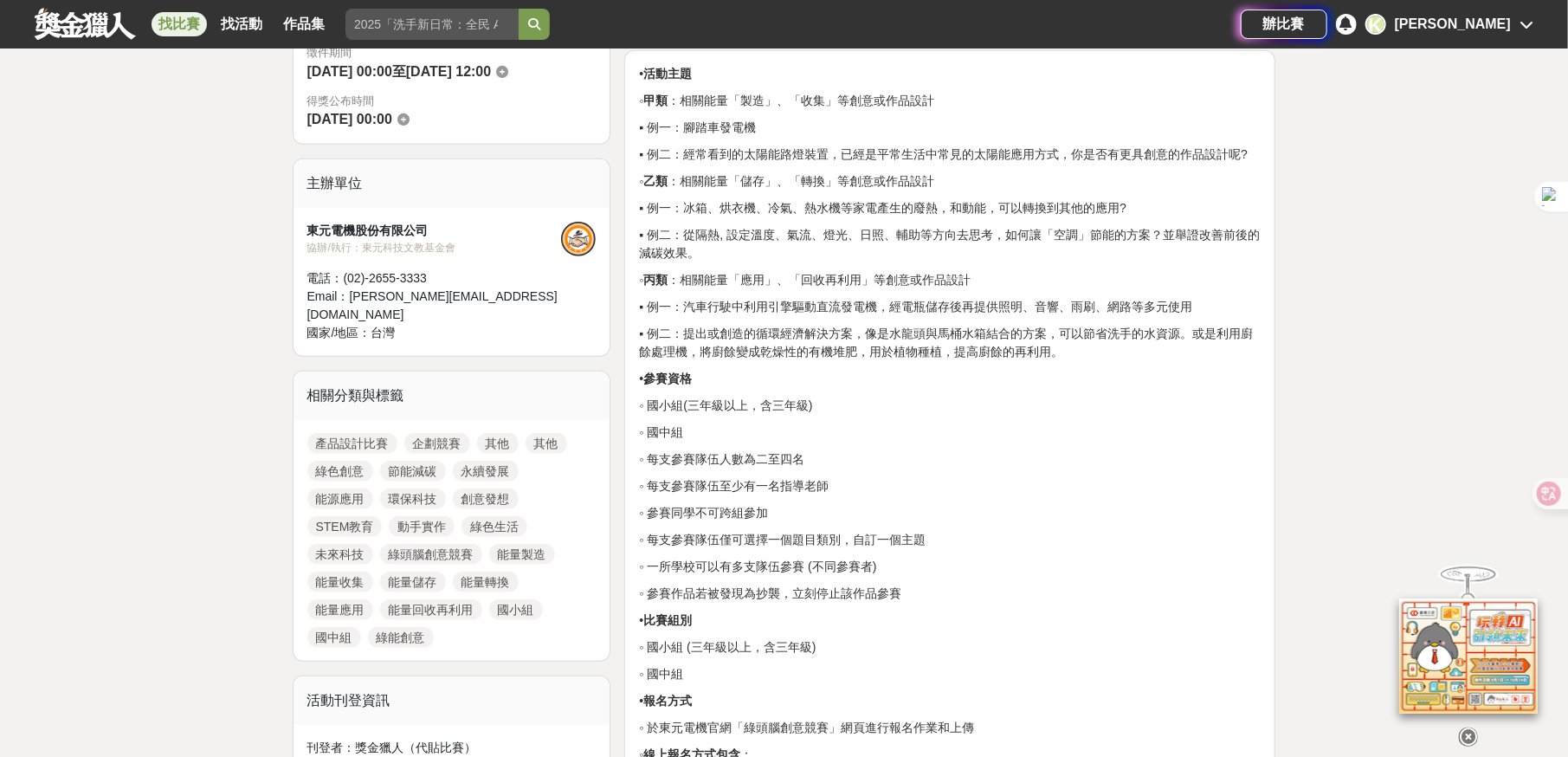
scroll to position [87, 0]
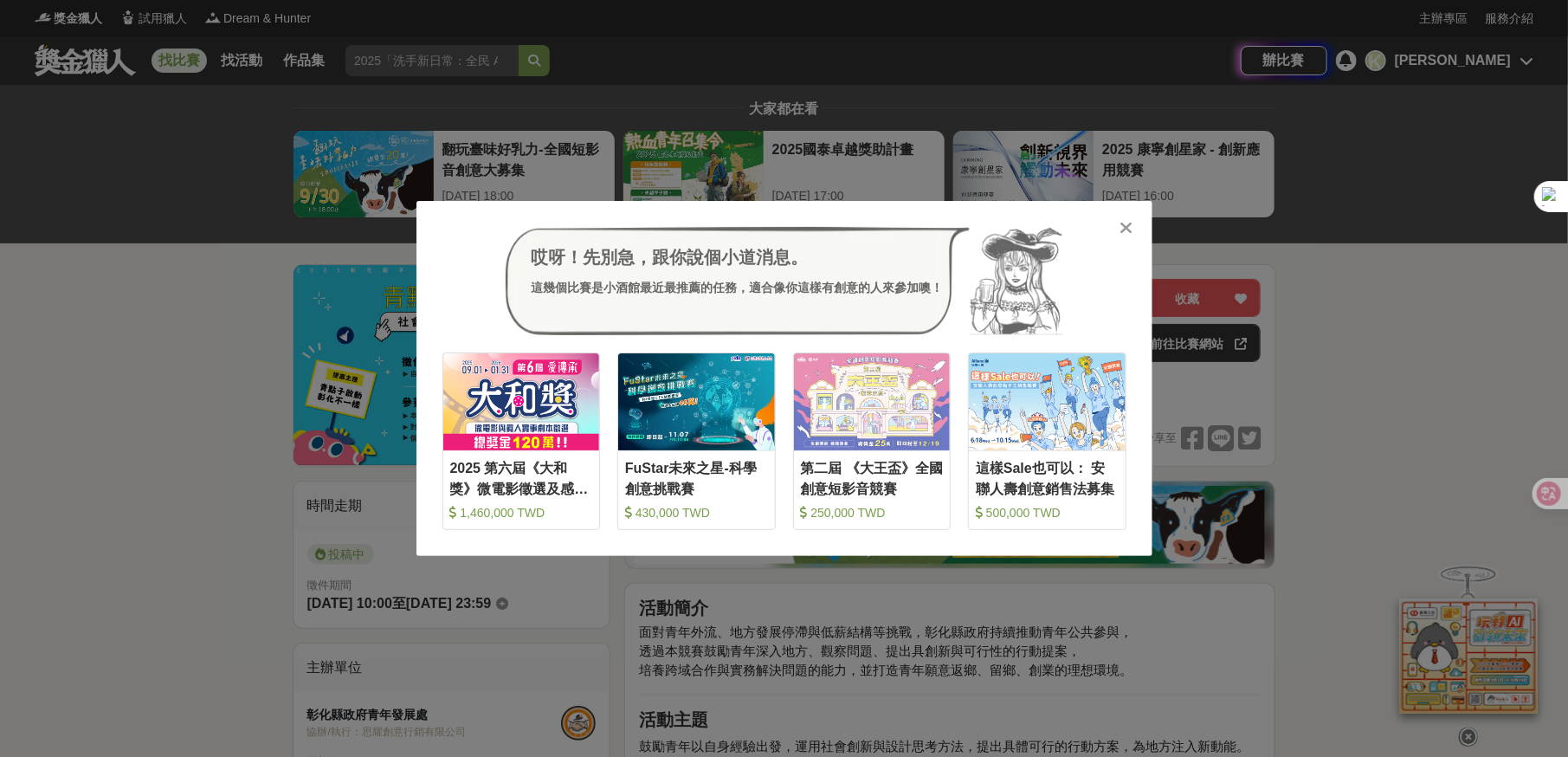
click at [1119, 226] on div at bounding box center [1126, 226] width 17 height 17
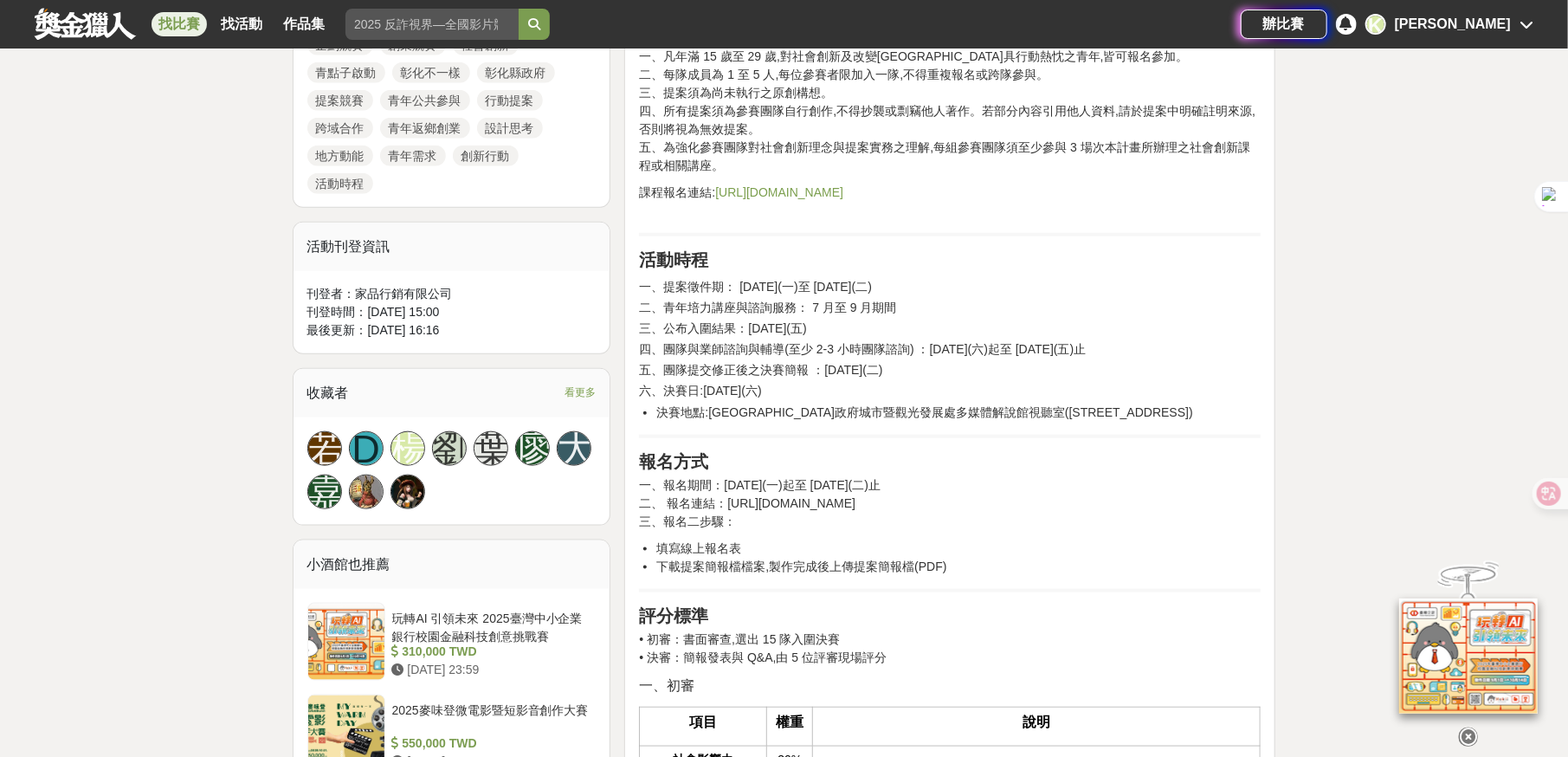
scroll to position [1212, 0]
